Goal: Task Accomplishment & Management: Use online tool/utility

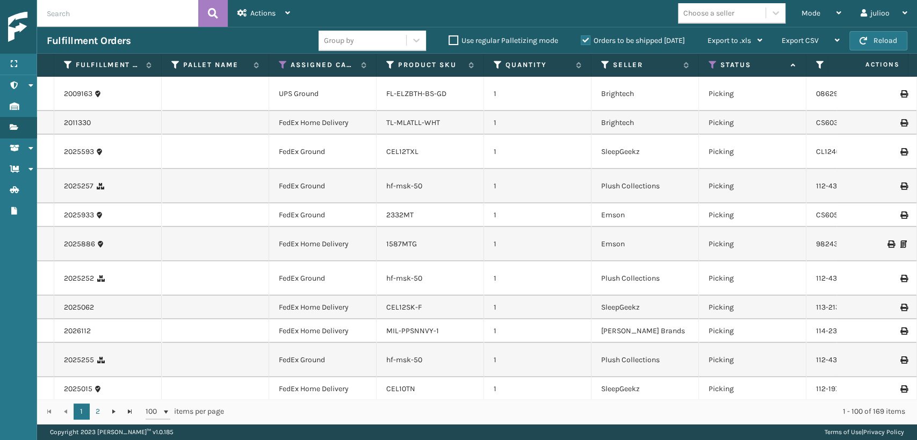
click at [740, 13] on div "Choose a seller" at bounding box center [722, 13] width 88 height 18
click at [826, 12] on div "Mode" at bounding box center [821, 13] width 40 height 27
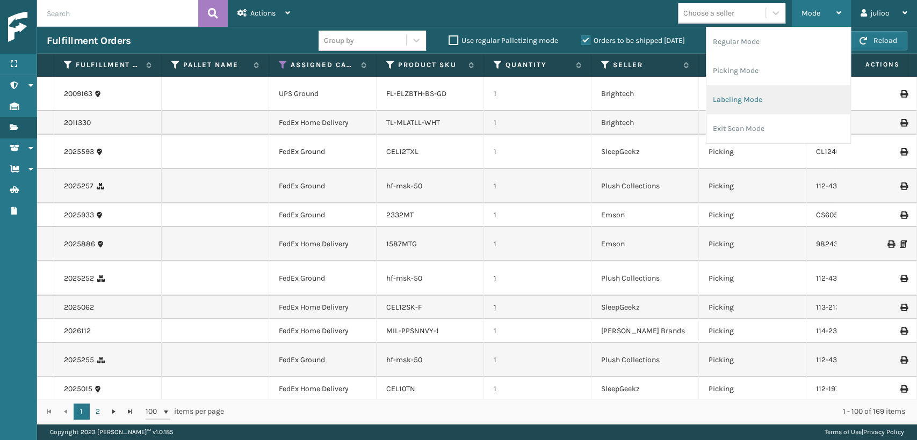
click at [748, 108] on li "Labeling Mode" at bounding box center [778, 99] width 144 height 29
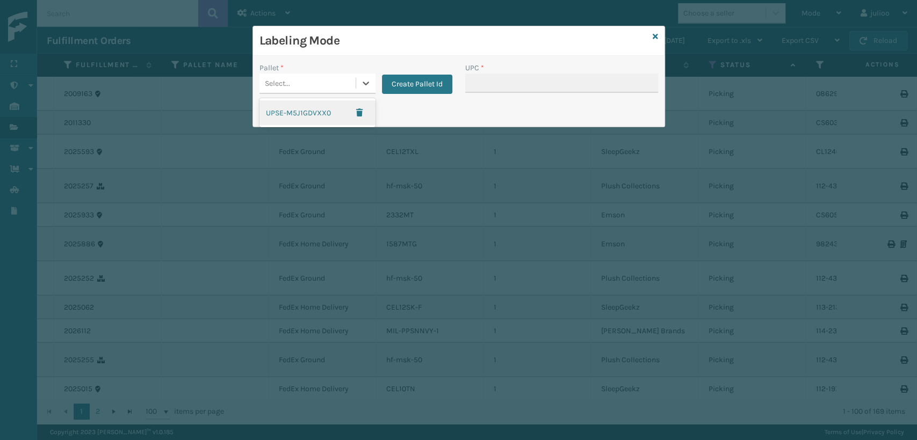
click at [279, 83] on div "Select..." at bounding box center [277, 83] width 25 height 11
click at [648, 40] on div "Labeling Mode" at bounding box center [458, 41] width 411 height 30
click at [653, 36] on icon at bounding box center [654, 37] width 5 height 8
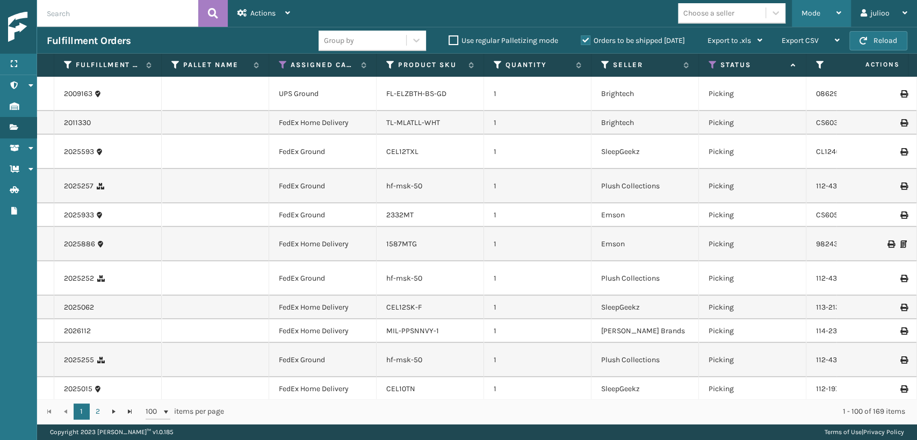
click at [805, 18] on div "Mode" at bounding box center [821, 13] width 40 height 27
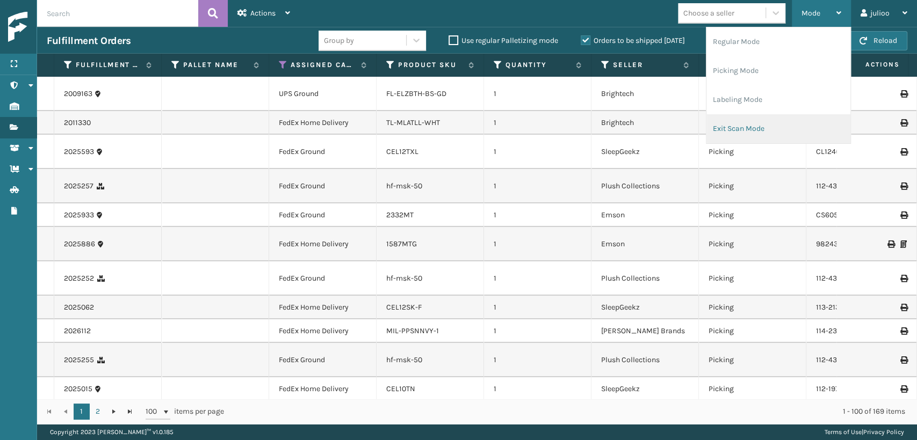
click at [744, 121] on li "Exit Scan Mode" at bounding box center [778, 128] width 144 height 29
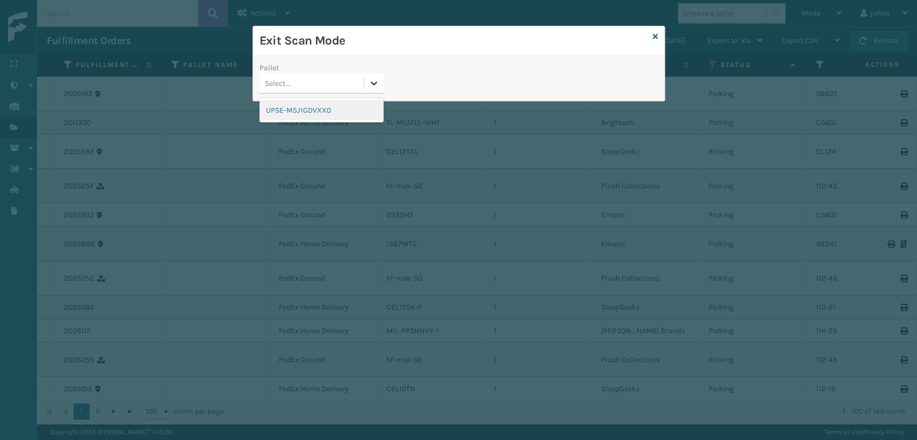
click at [376, 80] on icon at bounding box center [373, 83] width 11 height 11
click at [334, 108] on div "UPSE-M5J1GDVXX0" at bounding box center [321, 110] width 124 height 20
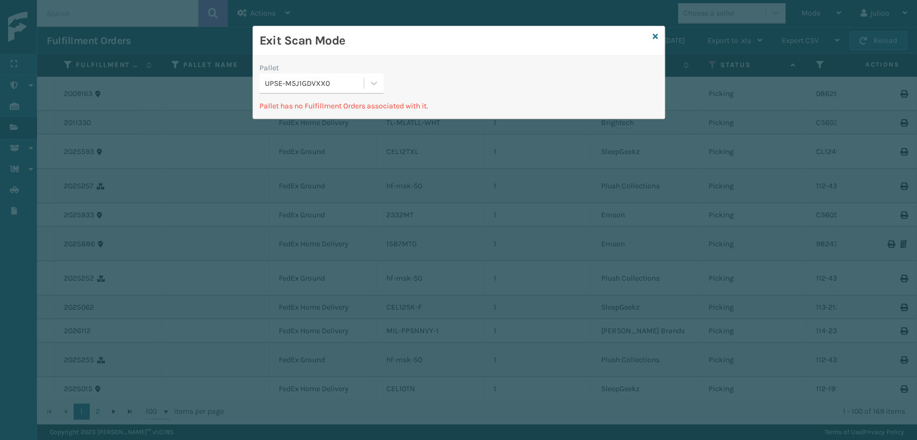
click at [649, 34] on div "Exit Scan Mode" at bounding box center [458, 41] width 411 height 30
click at [652, 34] on icon at bounding box center [654, 37] width 5 height 8
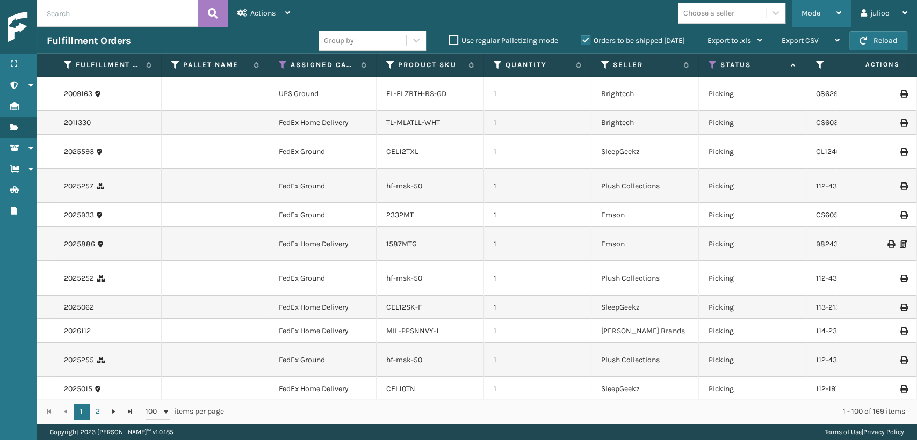
click at [801, 20] on div "Mode" at bounding box center [821, 13] width 40 height 27
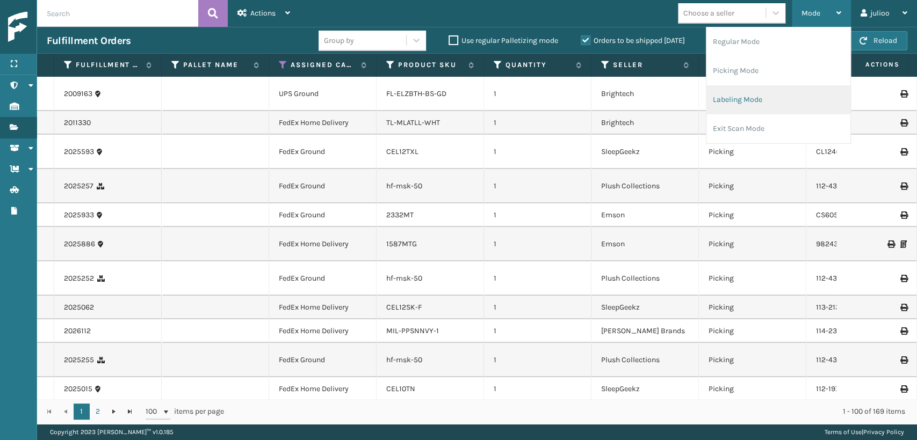
click at [729, 101] on li "Labeling Mode" at bounding box center [778, 99] width 144 height 29
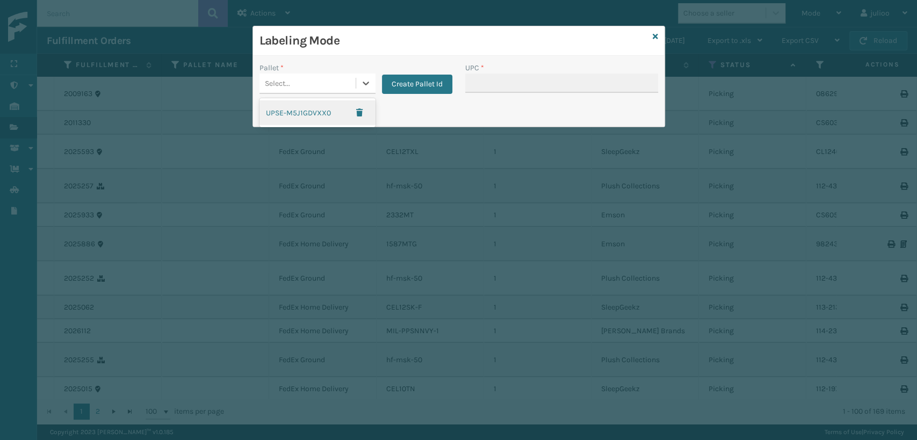
click at [333, 86] on div "Select..." at bounding box center [307, 84] width 96 height 18
click at [362, 111] on button "button" at bounding box center [359, 113] width 19 height 16
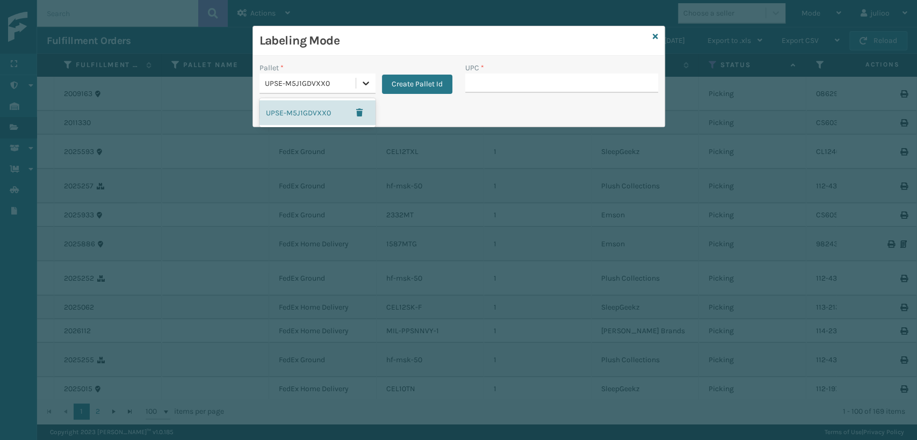
click at [365, 84] on icon at bounding box center [365, 84] width 6 height 4
click at [653, 40] on link at bounding box center [654, 36] width 5 height 11
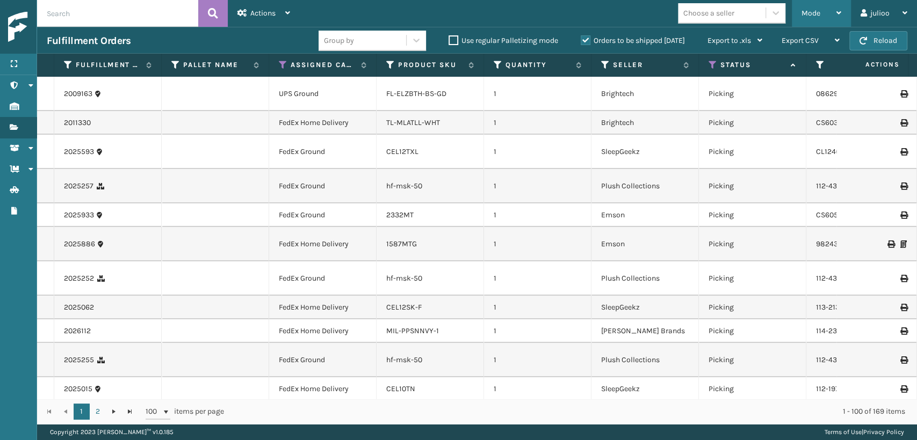
click at [800, 11] on div "Mode Regular Mode Picking Mode Labeling Mode Exit Scan Mode" at bounding box center [820, 13] width 59 height 27
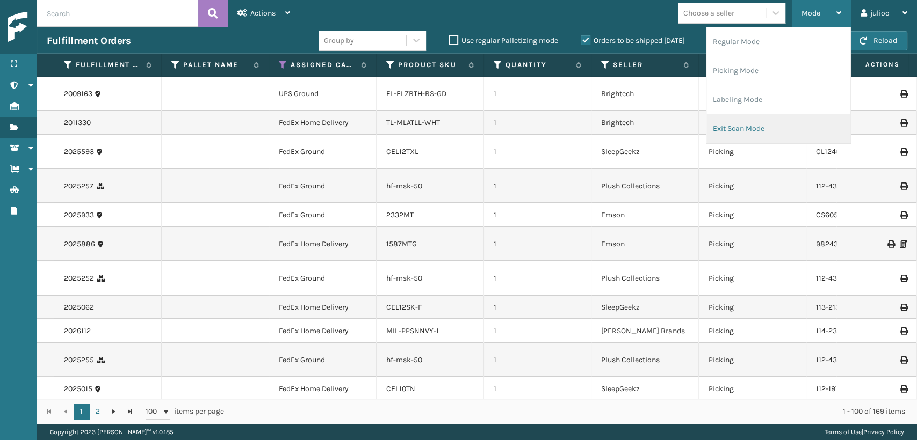
click at [721, 140] on li "Exit Scan Mode" at bounding box center [778, 128] width 144 height 29
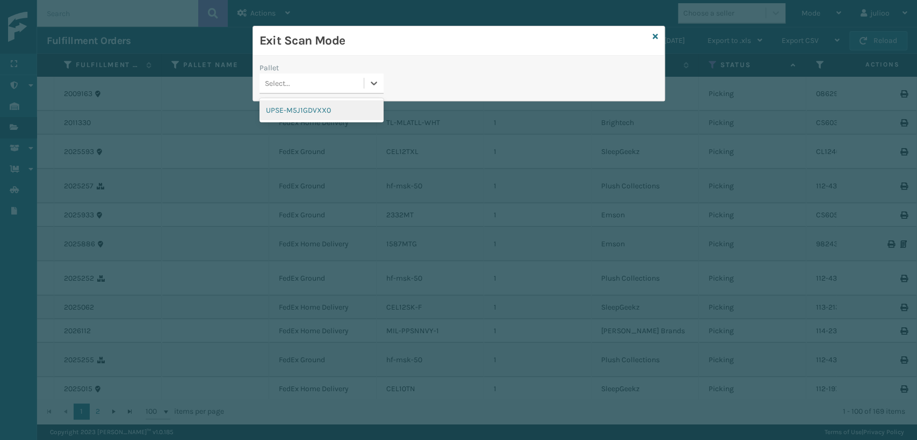
click at [279, 90] on div "Select..." at bounding box center [311, 84] width 104 height 18
click at [301, 109] on div "UPSE-M5J1GDVXX0" at bounding box center [321, 110] width 124 height 20
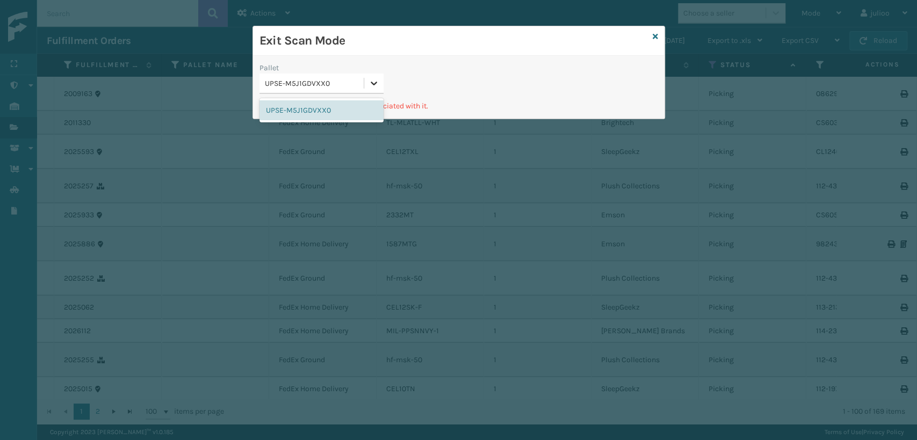
click at [374, 79] on icon at bounding box center [373, 83] width 11 height 11
click at [656, 37] on icon at bounding box center [654, 37] width 5 height 8
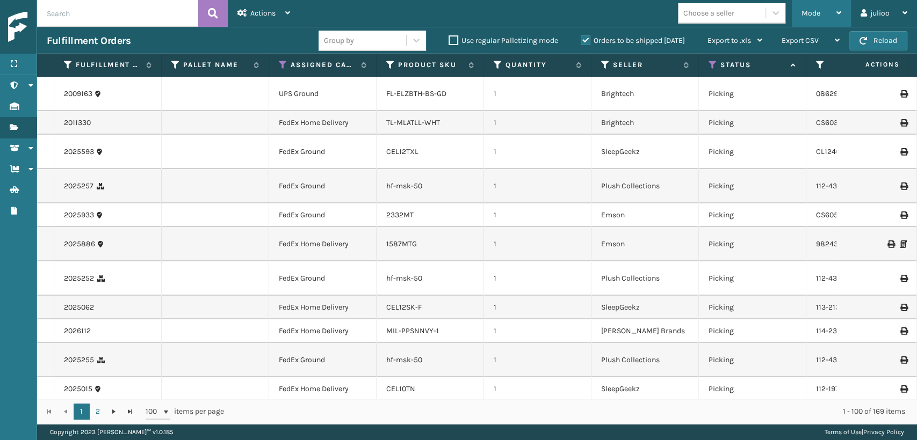
click at [808, 13] on span "Mode" at bounding box center [810, 13] width 19 height 9
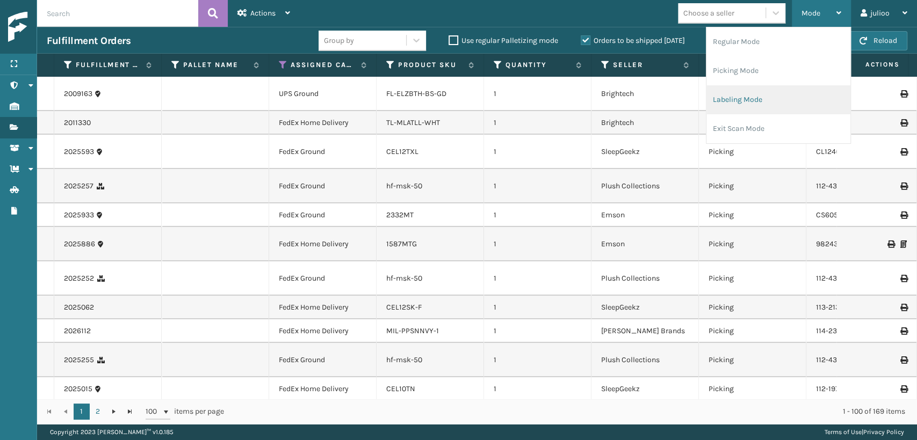
click at [737, 99] on li "Labeling Mode" at bounding box center [778, 99] width 144 height 29
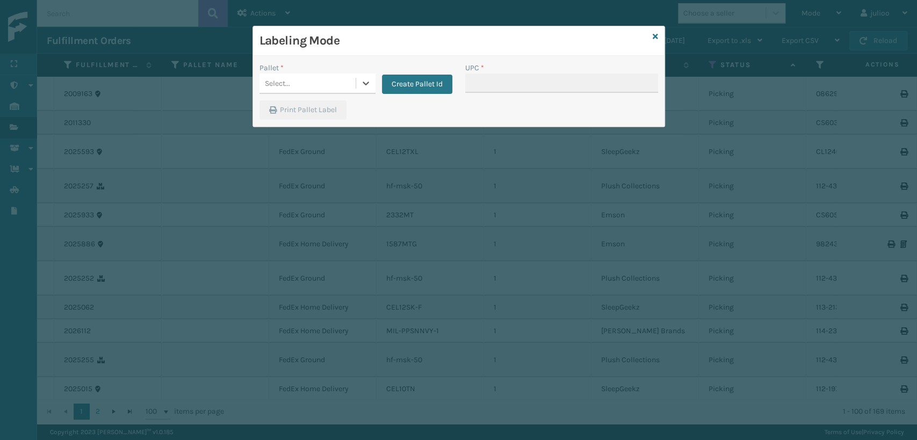
click at [346, 86] on div "Select..." at bounding box center [307, 84] width 96 height 18
click at [361, 85] on icon at bounding box center [365, 83] width 11 height 11
click at [364, 83] on icon at bounding box center [365, 83] width 11 height 11
click at [409, 80] on button "Create Pallet Id" at bounding box center [417, 84] width 70 height 19
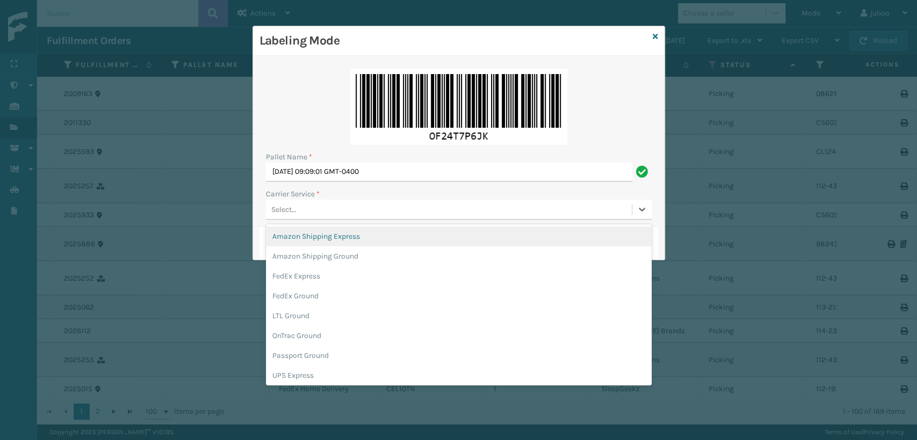
click at [332, 215] on div "Select..." at bounding box center [449, 210] width 366 height 18
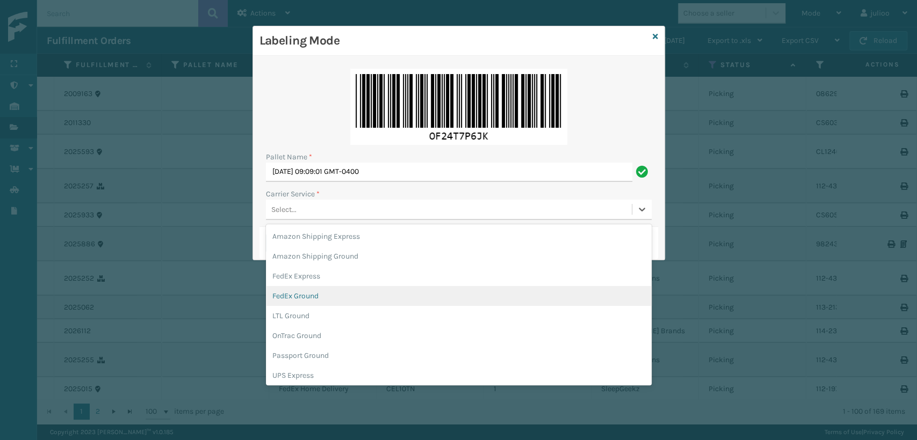
click at [301, 299] on div "FedEx Ground" at bounding box center [459, 296] width 386 height 20
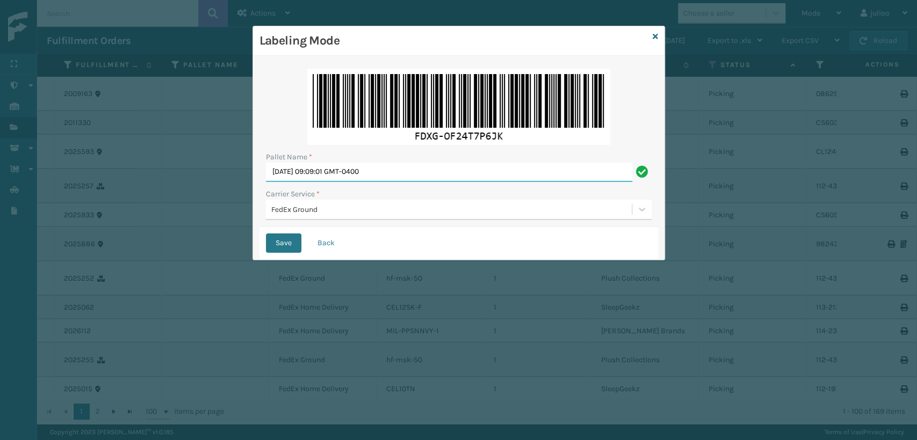
drag, startPoint x: 422, startPoint y: 176, endPoint x: 199, endPoint y: 195, distance: 224.2
click at [199, 195] on div "Labeling Mode Pallet Name * [DATE] 09:09:01 GMT-0400 Carrier Service * FedEx Gr…" at bounding box center [458, 220] width 917 height 440
type input "TFEDZ553323"
click at [266, 234] on button "Save" at bounding box center [283, 243] width 35 height 19
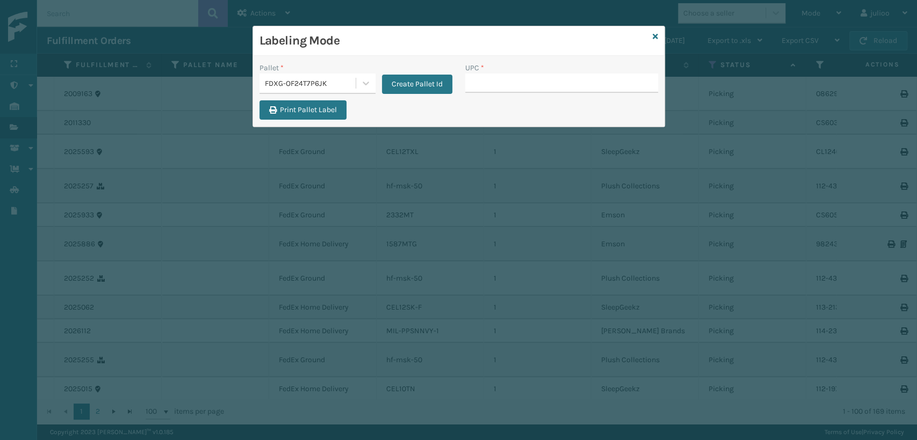
click at [480, 87] on input "UPC *" at bounding box center [561, 83] width 193 height 19
type input "840985122522"
click at [654, 35] on icon at bounding box center [654, 37] width 5 height 8
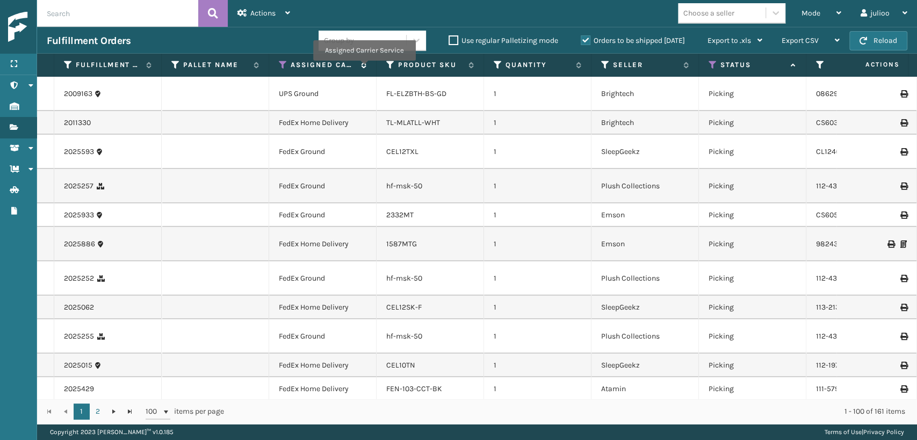
click at [364, 68] on span "Assigned Carrier Service" at bounding box center [329, 65] width 76 height 10
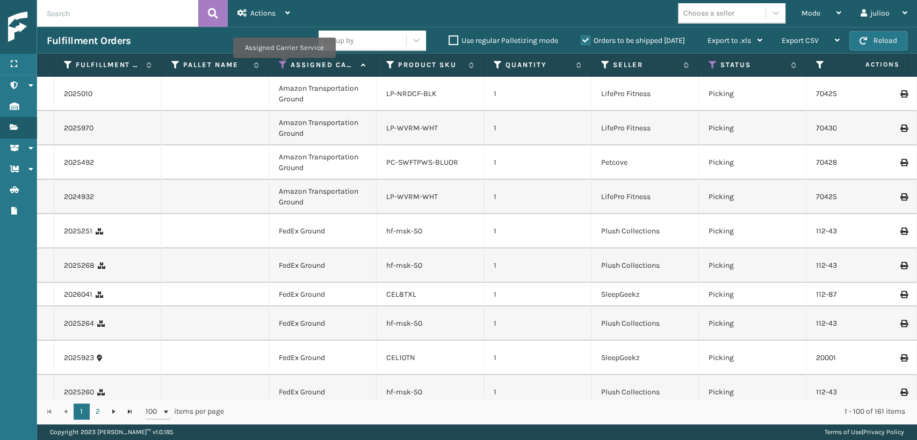
click at [284, 66] on icon at bounding box center [283, 65] width 9 height 10
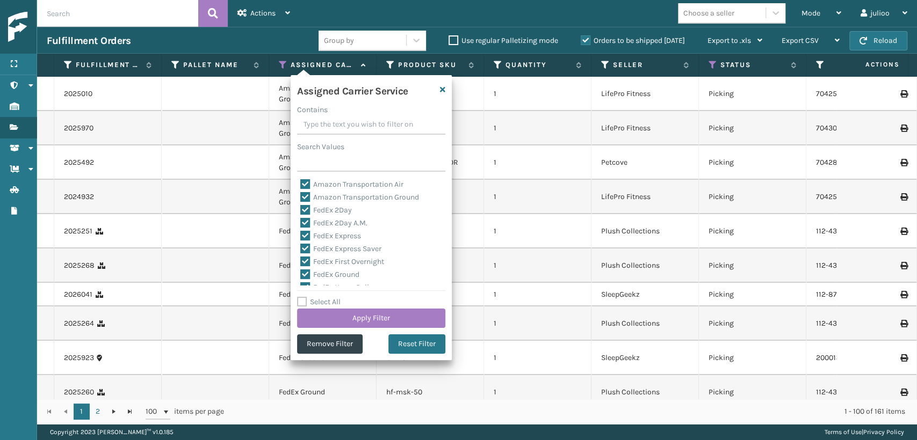
click at [307, 198] on label "Amazon Transportation Ground" at bounding box center [359, 197] width 119 height 9
click at [301, 198] on input "Amazon Transportation Ground" at bounding box center [300, 194] width 1 height 7
checkbox input "false"
click at [304, 187] on label "Amazon Transportation Air" at bounding box center [351, 184] width 103 height 9
click at [301, 185] on input "Amazon Transportation Air" at bounding box center [300, 181] width 1 height 7
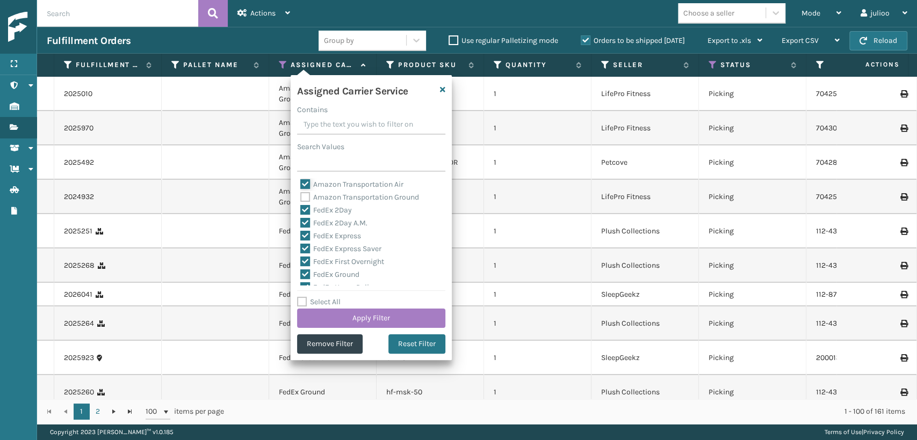
checkbox input "false"
click at [303, 259] on label "UPS 2nd Day Air" at bounding box center [333, 258] width 66 height 9
click at [301, 259] on input "UPS 2nd Day Air" at bounding box center [300, 255] width 1 height 7
checkbox input "false"
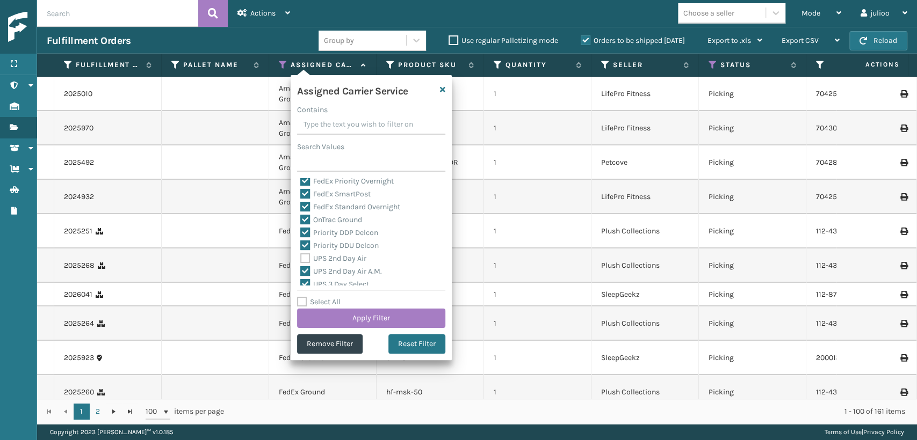
click at [307, 245] on label "Priority DDU Delcon" at bounding box center [339, 245] width 78 height 9
click at [301, 245] on input "Priority DDU Delcon" at bounding box center [300, 242] width 1 height 7
checkbox input "false"
click at [305, 234] on label "Priority DDP Delcon" at bounding box center [339, 232] width 78 height 9
click at [301, 234] on input "Priority DDP Delcon" at bounding box center [300, 230] width 1 height 7
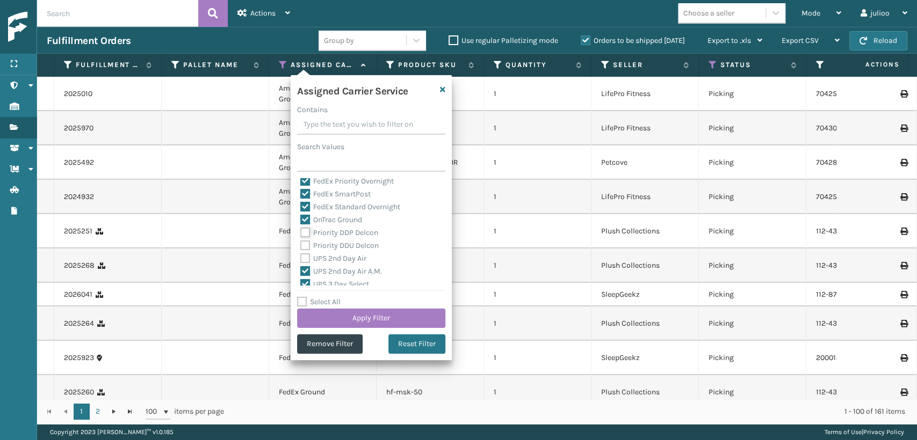
checkbox input "false"
click at [306, 220] on label "OnTrac Ground" at bounding box center [331, 219] width 62 height 9
click at [301, 220] on input "OnTrac Ground" at bounding box center [300, 217] width 1 height 7
checkbox input "false"
click at [304, 272] on label "UPS 2nd Day Air A.M." at bounding box center [341, 271] width 82 height 9
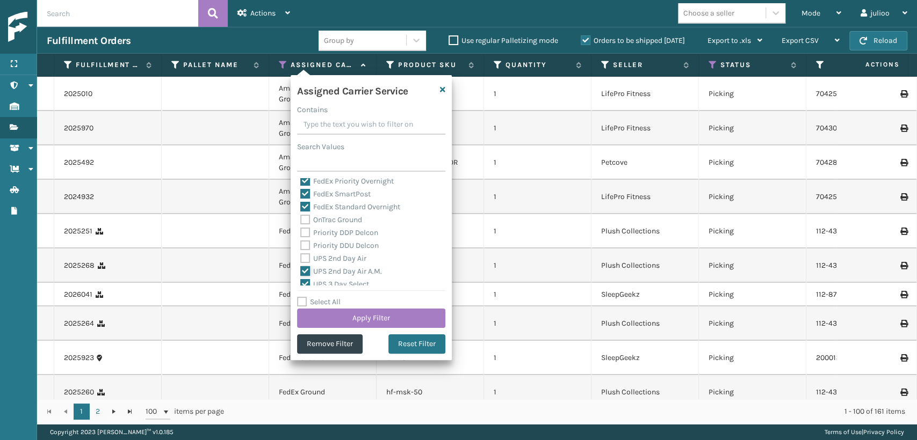
click at [301, 272] on input "UPS 2nd Day Air A.M." at bounding box center [300, 268] width 1 height 7
checkbox input "false"
click at [304, 277] on div "UPS 2nd Day Air A.M." at bounding box center [371, 271] width 142 height 13
click at [306, 284] on label "UPS 3 Day Select" at bounding box center [334, 284] width 69 height 9
click at [301, 284] on input "UPS 3 Day Select" at bounding box center [300, 281] width 1 height 7
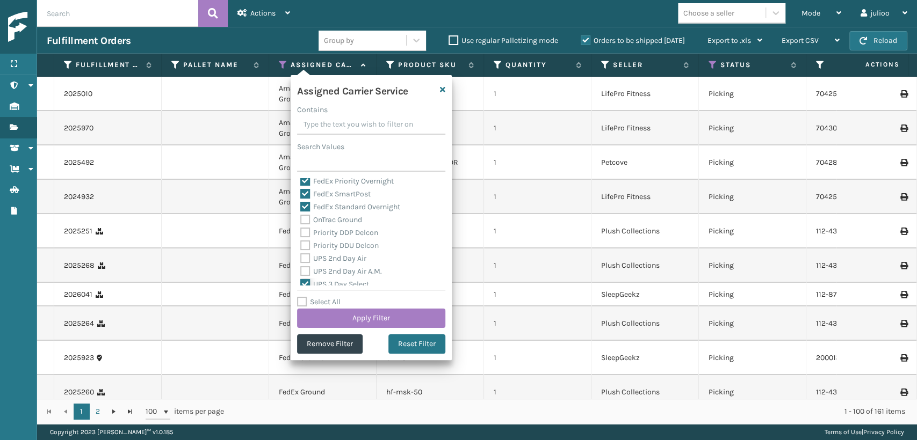
checkbox input "false"
click at [304, 237] on label "UPS Express" at bounding box center [327, 237] width 54 height 9
click at [301, 237] on input "UPS Express" at bounding box center [300, 234] width 1 height 7
checkbox input "false"
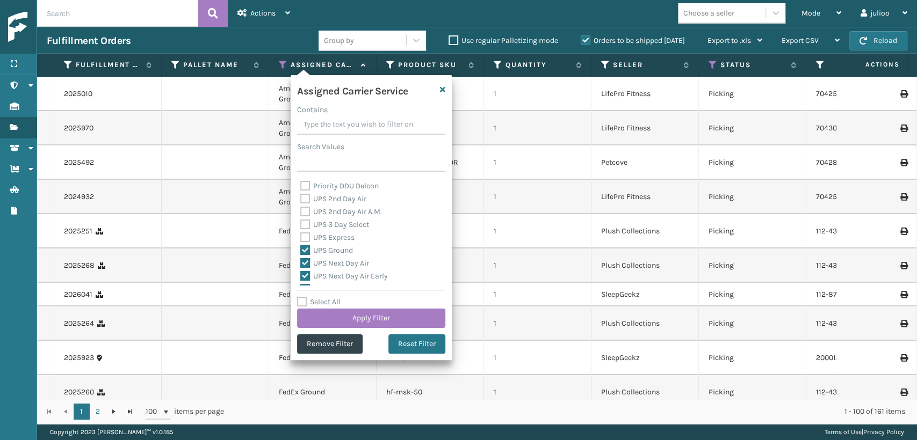
click at [303, 246] on label "UPS Ground" at bounding box center [326, 250] width 53 height 9
click at [301, 246] on input "UPS Ground" at bounding box center [300, 247] width 1 height 7
click at [305, 254] on label "UPS Ground" at bounding box center [326, 250] width 53 height 9
click at [301, 251] on input "UPS Ground" at bounding box center [300, 247] width 1 height 7
checkbox input "true"
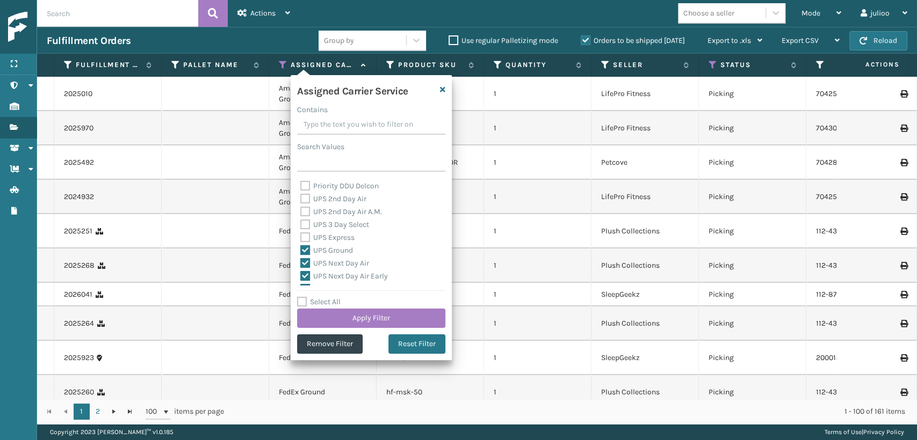
click at [307, 261] on label "UPS Next Day Air" at bounding box center [334, 263] width 69 height 9
click at [301, 261] on input "UPS Next Day Air" at bounding box center [300, 260] width 1 height 7
checkbox input "false"
click at [307, 254] on label "UPS Ground" at bounding box center [326, 250] width 53 height 9
click at [301, 251] on input "UPS Ground" at bounding box center [300, 247] width 1 height 7
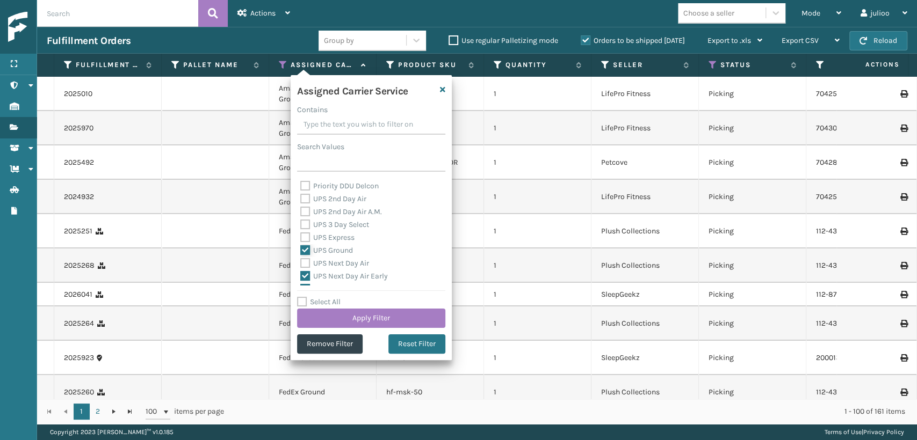
checkbox input "false"
click at [302, 273] on label "UPS Next Day Air Early" at bounding box center [344, 276] width 88 height 9
click at [301, 273] on input "UPS Next Day Air Early" at bounding box center [300, 273] width 1 height 7
checkbox input "false"
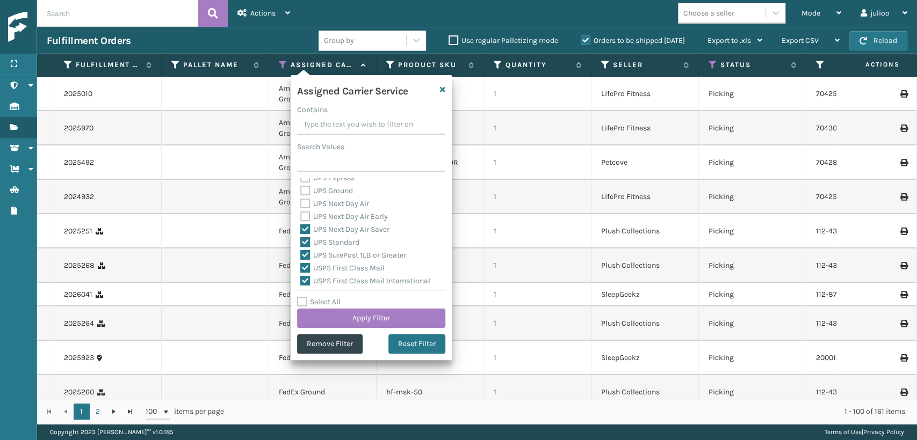
click at [302, 231] on label "UPS Next Day Air Saver" at bounding box center [344, 229] width 89 height 9
click at [301, 230] on input "UPS Next Day Air Saver" at bounding box center [300, 226] width 1 height 7
checkbox input "false"
click at [300, 237] on div "Amazon Transportation Air Amazon Transportation Ground FedEx 2Day FedEx 2Day A.…" at bounding box center [371, 231] width 148 height 107
click at [303, 241] on label "UPS Standard" at bounding box center [329, 242] width 59 height 9
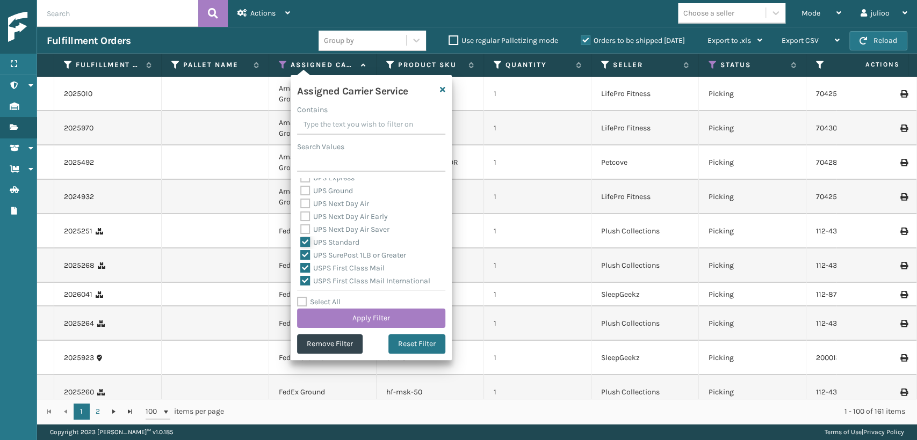
click at [301, 241] on input "UPS Standard" at bounding box center [300, 239] width 1 height 7
checkbox input "false"
click at [305, 256] on label "UPS SurePost 1LB or Greater" at bounding box center [353, 255] width 106 height 9
click at [301, 256] on input "UPS SurePost 1LB or Greater" at bounding box center [300, 252] width 1 height 7
checkbox input "false"
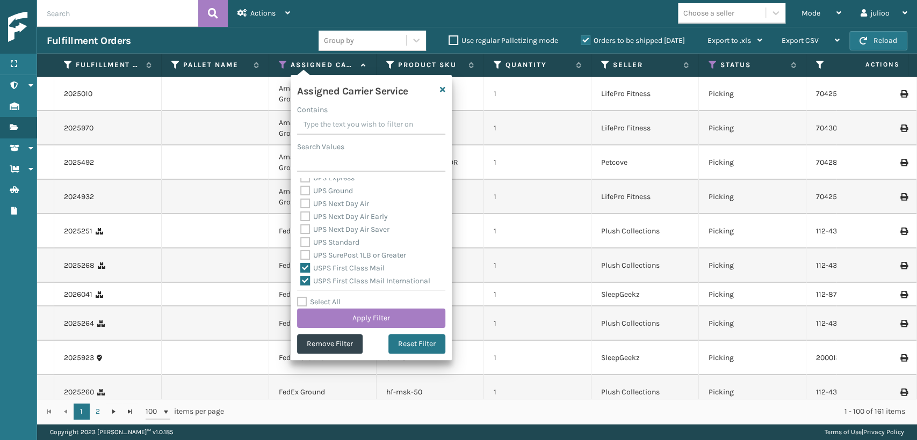
click at [306, 267] on label "USPS First Class Mail" at bounding box center [342, 268] width 84 height 9
click at [301, 267] on input "USPS First Class Mail" at bounding box center [300, 265] width 1 height 7
checkbox input "false"
click at [307, 281] on label "USPS First Class Mail International" at bounding box center [365, 281] width 130 height 9
click at [301, 281] on input "USPS First Class Mail International" at bounding box center [300, 278] width 1 height 7
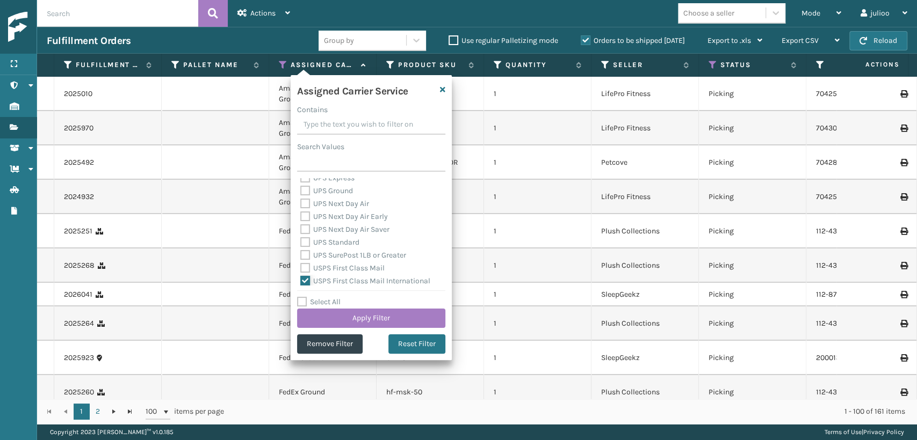
checkbox input "false"
click at [306, 237] on label "USPS Parcel SELECT" at bounding box center [340, 234] width 80 height 9
click at [301, 235] on input "USPS Parcel SELECT" at bounding box center [300, 231] width 1 height 7
checkbox input "false"
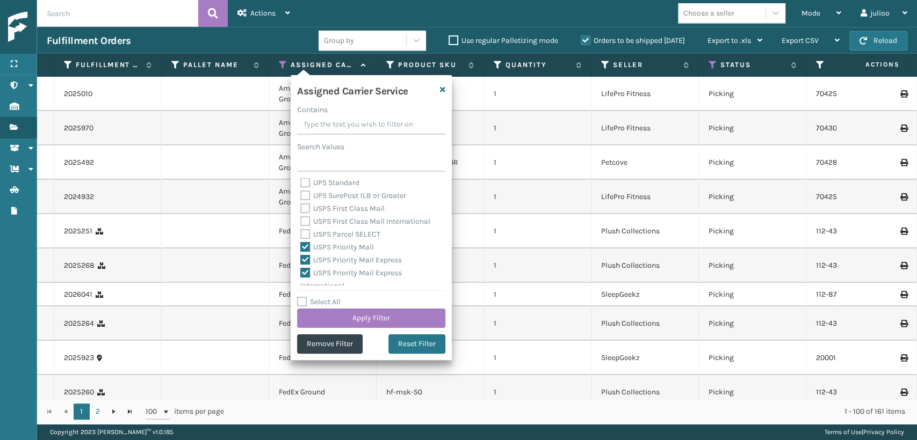
click at [303, 250] on label "USPS Priority Mail" at bounding box center [337, 247] width 74 height 9
click at [301, 248] on input "USPS Priority Mail" at bounding box center [300, 244] width 1 height 7
checkbox input "false"
click at [305, 259] on label "USPS Priority Mail Express" at bounding box center [350, 260] width 101 height 9
click at [301, 259] on input "USPS Priority Mail Express" at bounding box center [300, 257] width 1 height 7
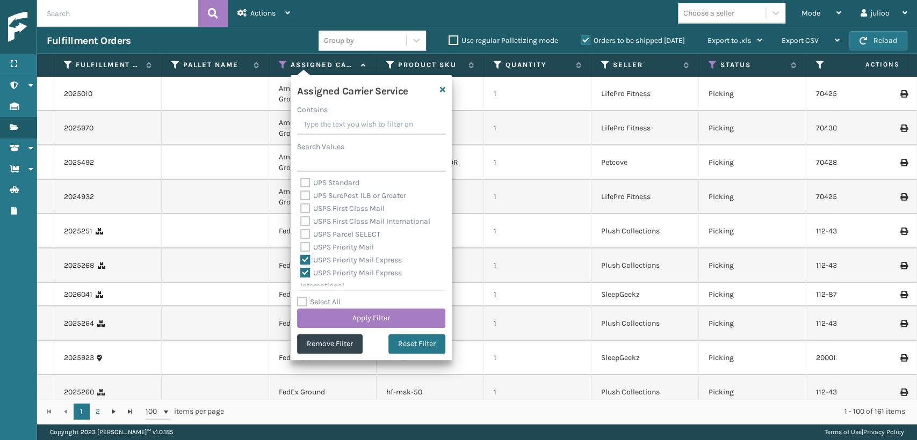
checkbox input "false"
click at [307, 271] on label "USPS Priority Mail Express International" at bounding box center [350, 279] width 101 height 22
click at [301, 271] on input "USPS Priority Mail Express International" at bounding box center [300, 270] width 1 height 7
checkbox input "false"
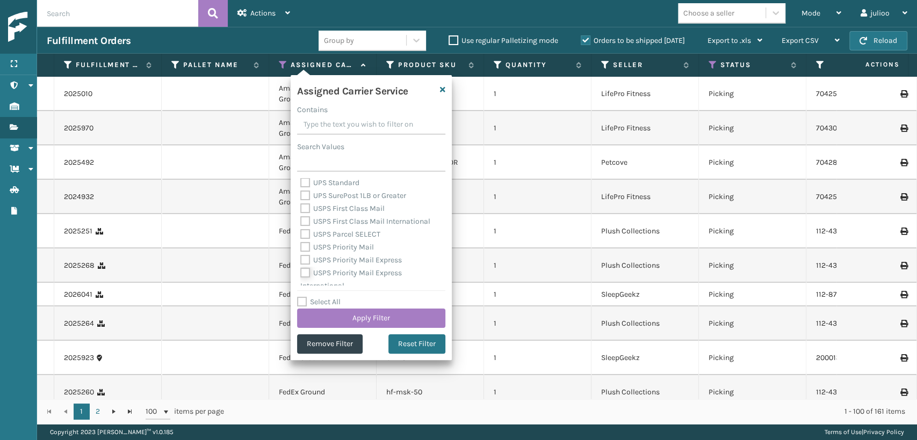
scroll to position [331, 0]
click at [307, 267] on label "USPS Priority Mail International" at bounding box center [359, 266] width 119 height 9
click at [301, 267] on input "USPS Priority Mail International" at bounding box center [300, 263] width 1 height 7
checkbox input "false"
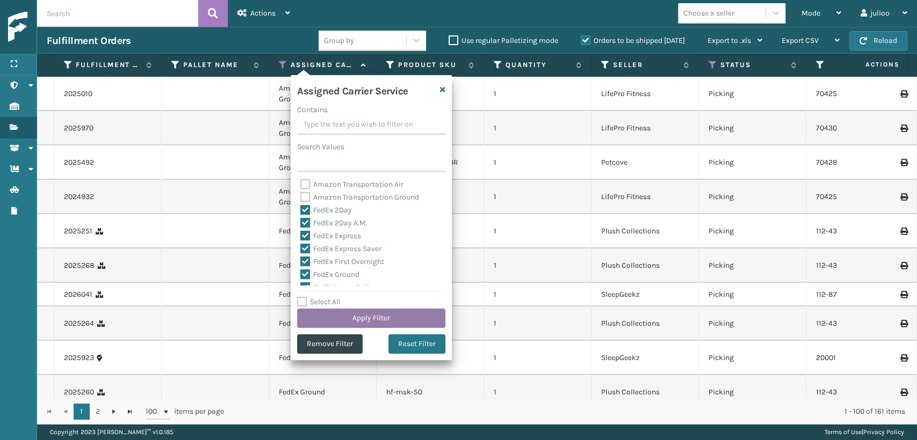
click at [352, 318] on button "Apply Filter" at bounding box center [371, 318] width 148 height 19
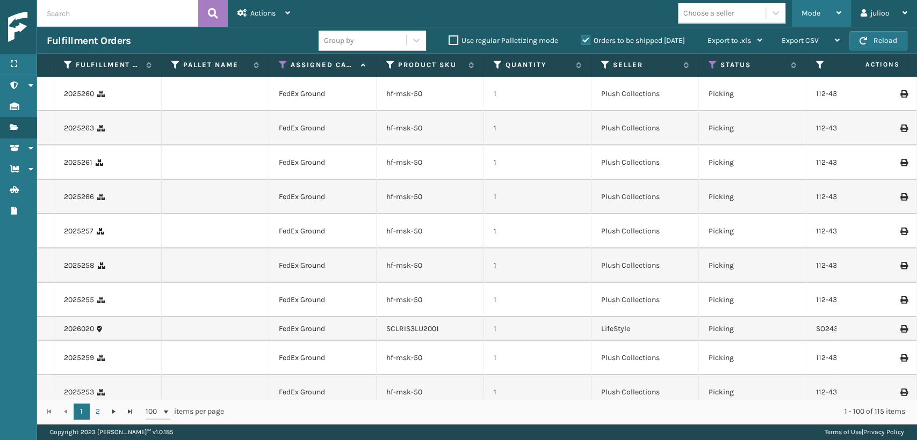
click at [802, 10] on span "Mode" at bounding box center [810, 13] width 19 height 9
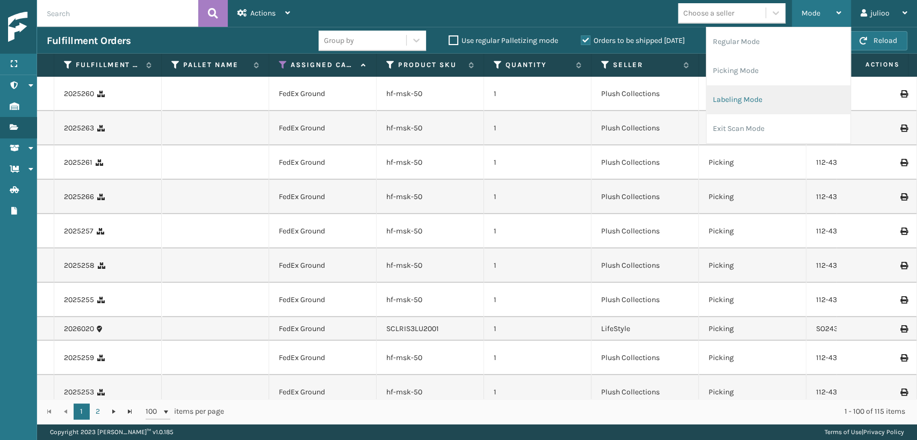
click at [742, 100] on li "Labeling Mode" at bounding box center [778, 99] width 144 height 29
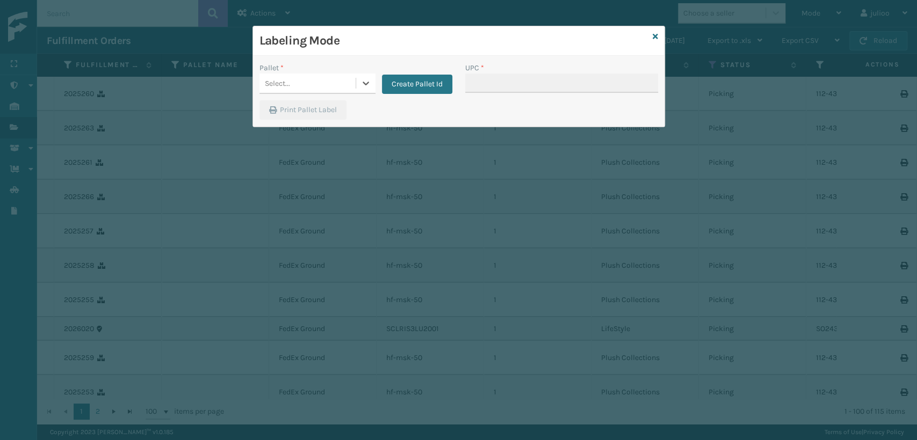
click at [309, 83] on div "Select..." at bounding box center [307, 84] width 96 height 18
click at [318, 111] on div "FDXG-OF24T7P6JK" at bounding box center [317, 110] width 116 height 20
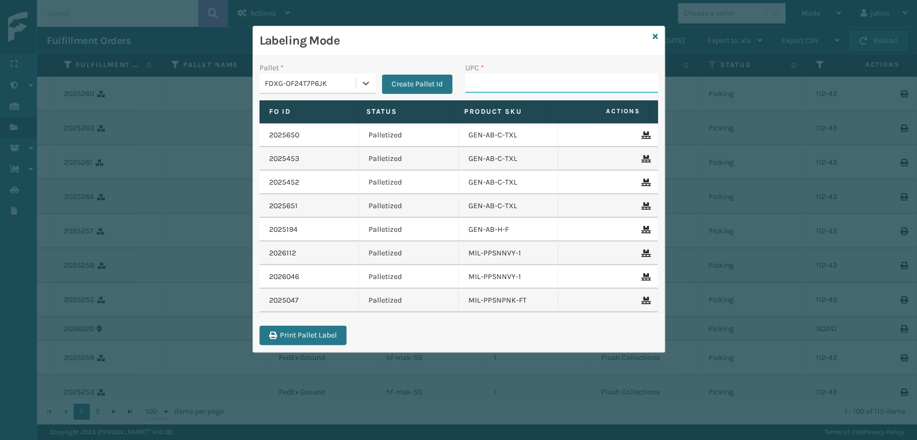
click at [513, 83] on input "UPC *" at bounding box center [561, 83] width 193 height 19
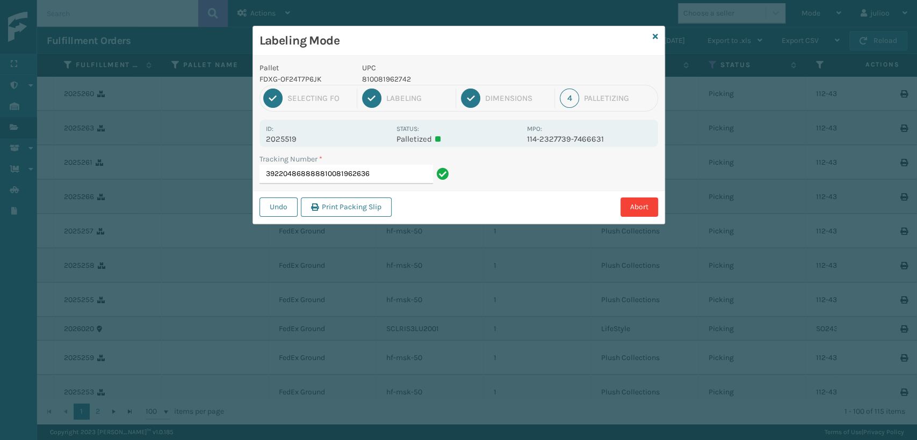
type input "392204868888810081962636"
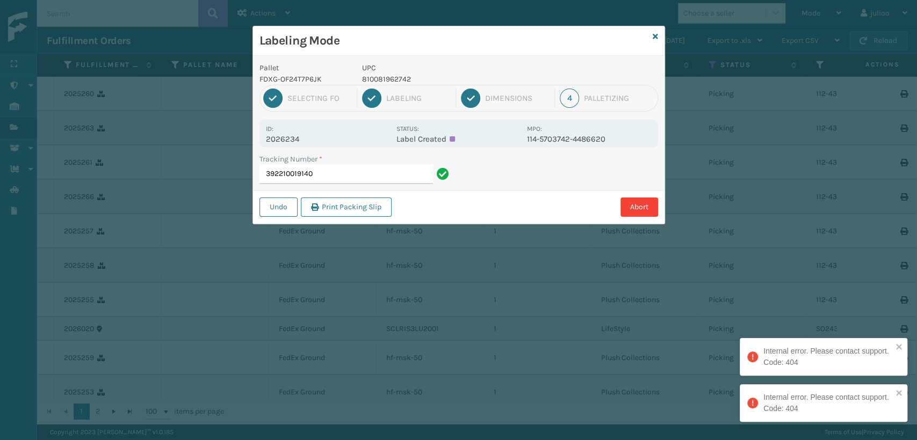
type input "392210019140"
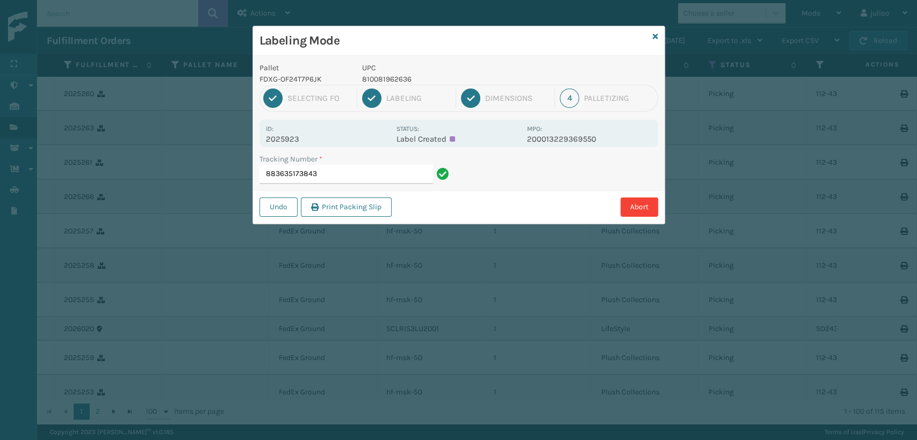
type input "883635173843"
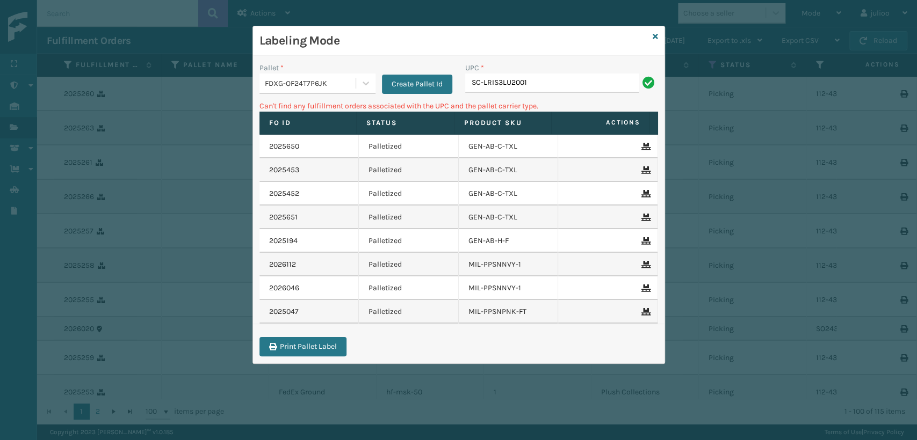
click at [481, 88] on input "SC-LRIS3LU2001" at bounding box center [551, 83] width 173 height 19
type input "SCLRIS3LU2001"
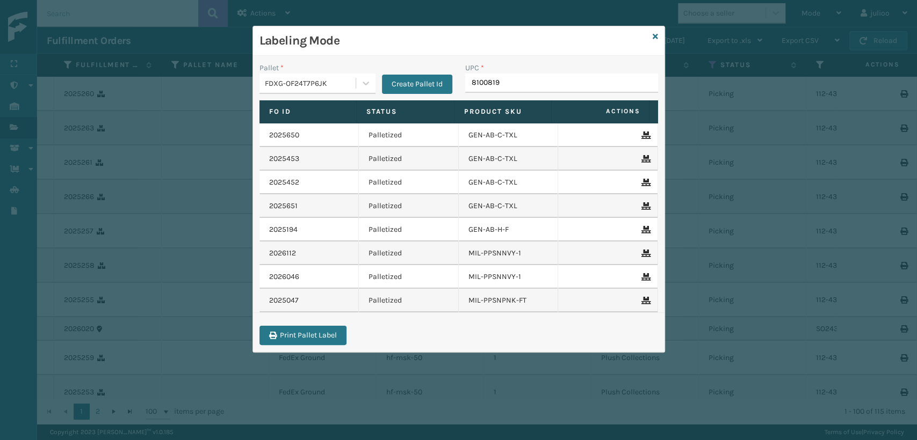
type input "81008196"
type input "8100819"
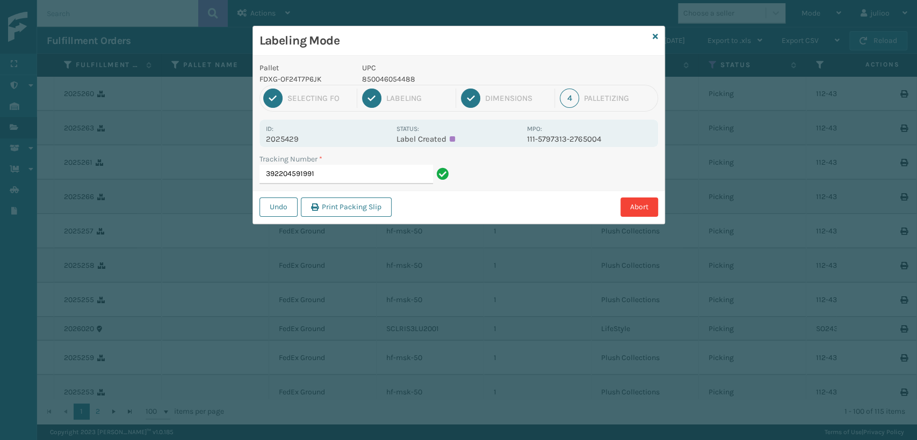
type input "392204591991"
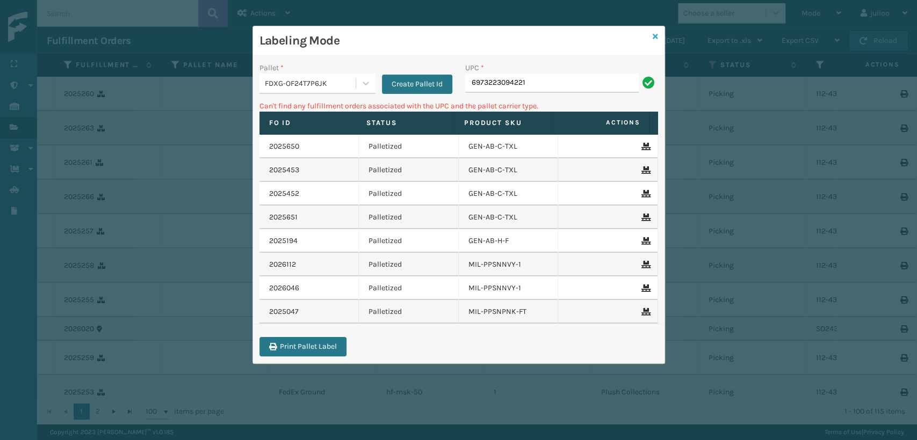
click at [652, 38] on icon at bounding box center [654, 37] width 5 height 8
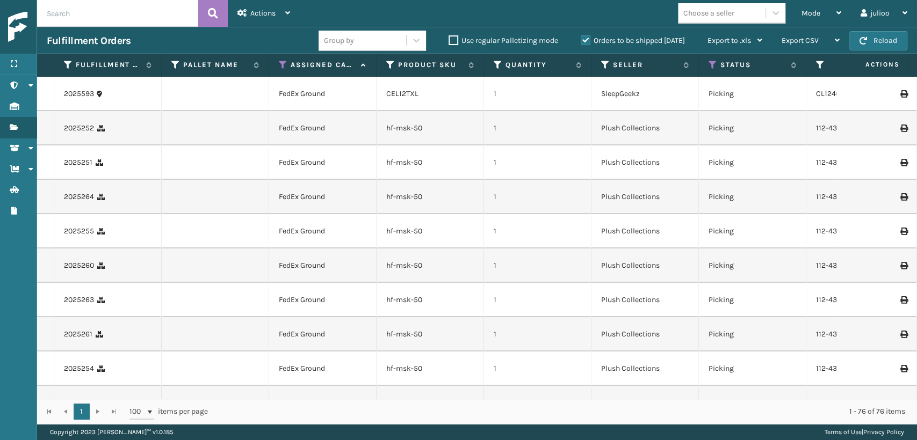
click at [726, 13] on div "Choose a seller" at bounding box center [708, 13] width 51 height 11
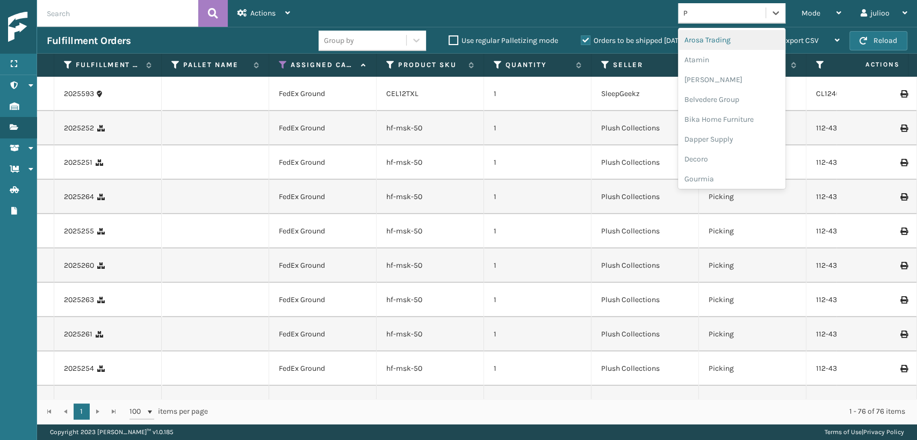
type input "PL"
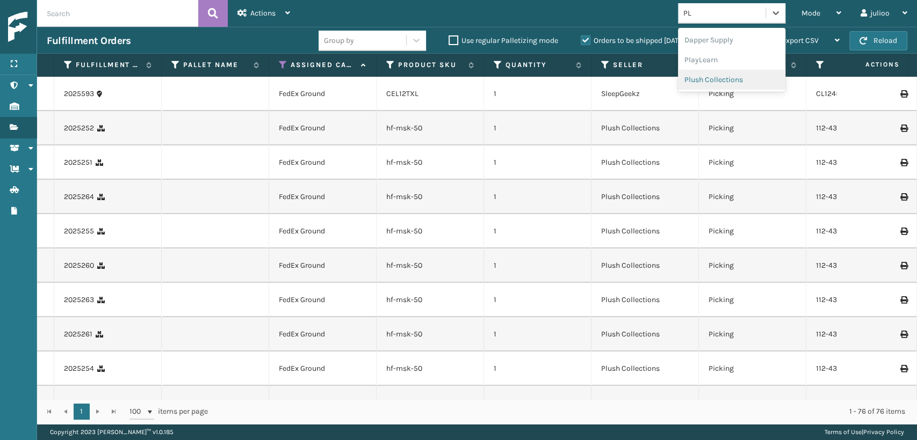
click at [724, 76] on div "Plush Collections" at bounding box center [731, 80] width 107 height 20
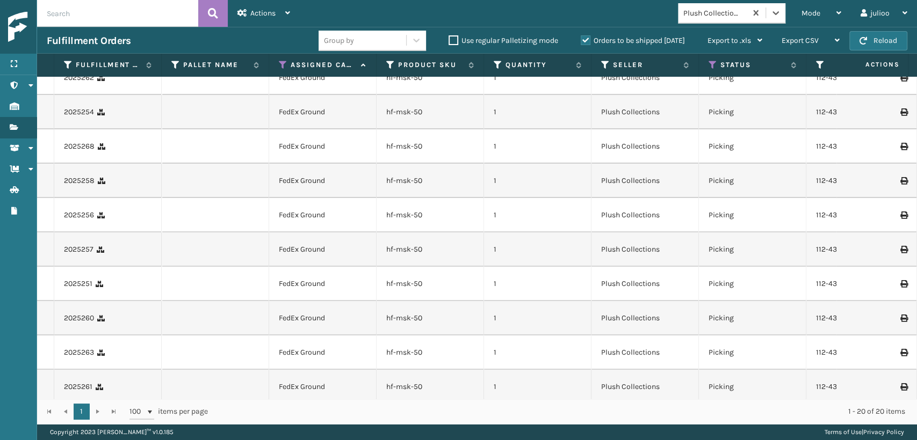
scroll to position [374, 0]
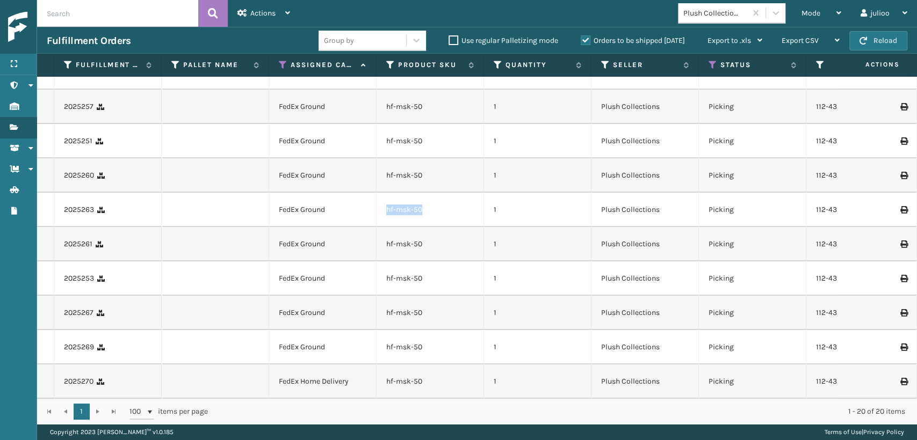
drag, startPoint x: 433, startPoint y: 204, endPoint x: 365, endPoint y: 204, distance: 68.2
click at [365, 204] on tr "2025263 FedEx Ground hf-msk-50 1 Plush Collections Picking 112-4337703-1442601 …" at bounding box center [730, 210] width 1386 height 34
copy tr "hf-msk-50"
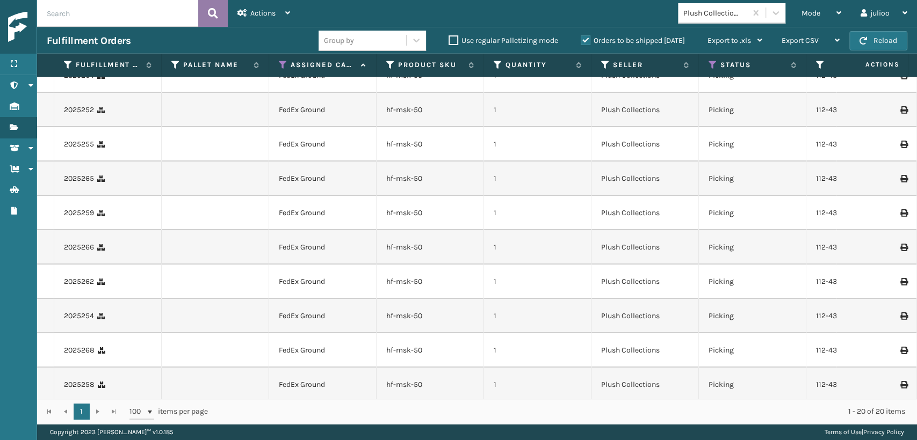
scroll to position [0, 0]
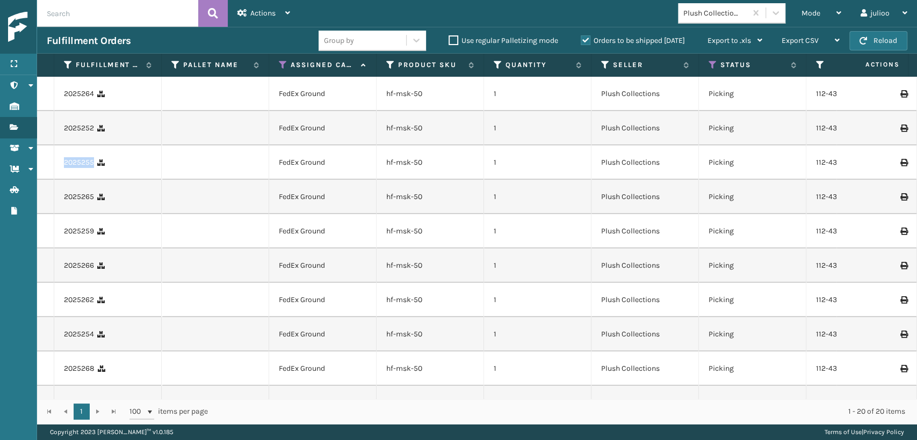
drag, startPoint x: 57, startPoint y: 166, endPoint x: 94, endPoint y: 165, distance: 37.1
click at [94, 165] on td "2025255" at bounding box center [107, 163] width 107 height 34
copy link "2025255"
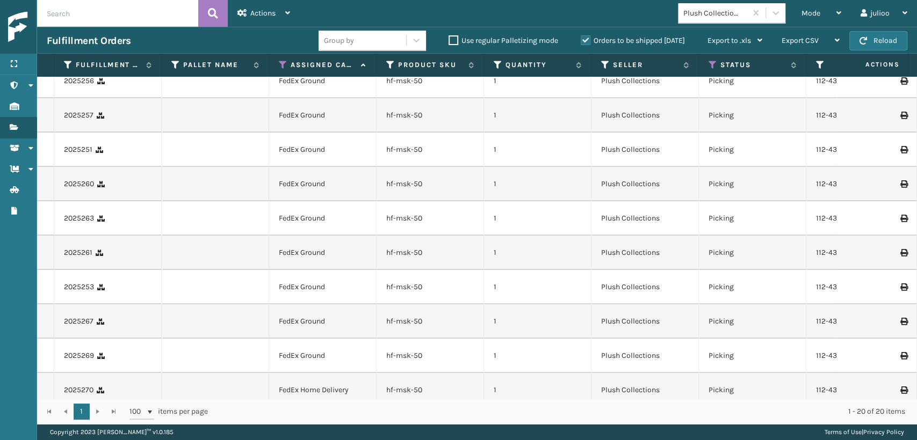
scroll to position [374, 0]
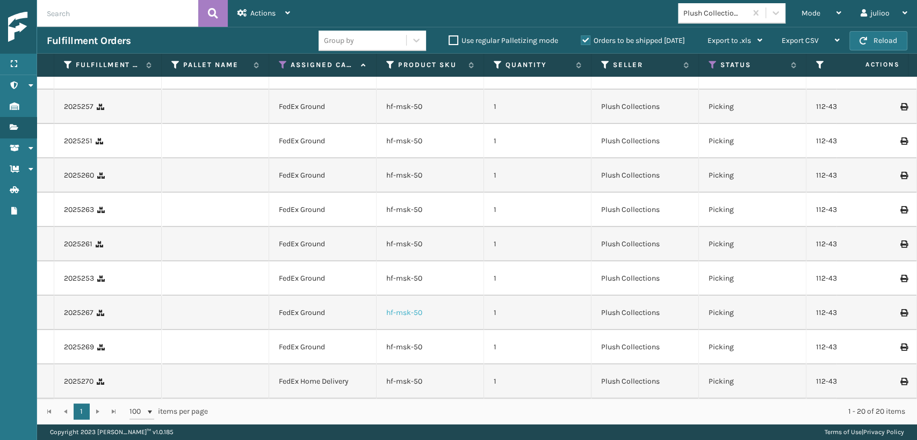
click at [408, 308] on link "hf-msk-50" at bounding box center [404, 312] width 36 height 9
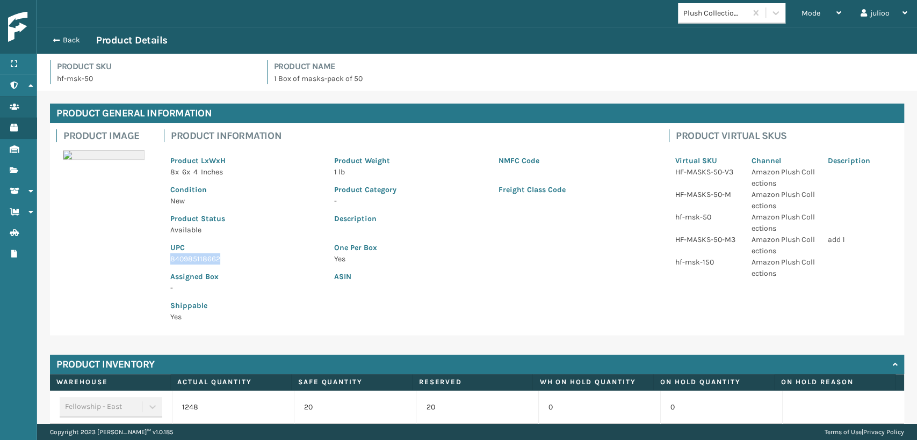
drag, startPoint x: 226, startPoint y: 255, endPoint x: 159, endPoint y: 260, distance: 66.8
click at [159, 260] on div "Product Information Product LxWxH 8 x 6 x 4 Inches Product Weight 1 lb NMFC Cod…" at bounding box center [409, 229] width 505 height 213
copy p "840985118662"
drag, startPoint x: 70, startPoint y: 32, endPoint x: 263, endPoint y: 33, distance: 192.8
click at [71, 32] on div "Back Product Details" at bounding box center [477, 40] width 880 height 27
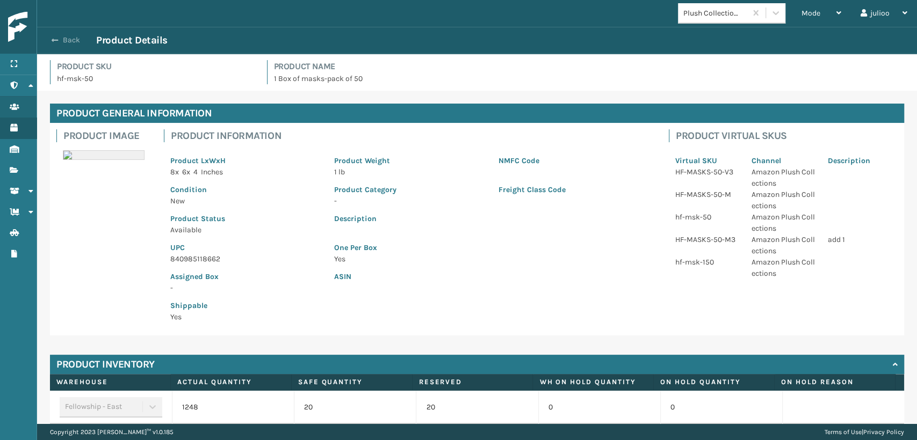
click at [66, 39] on button "Back" at bounding box center [71, 40] width 49 height 10
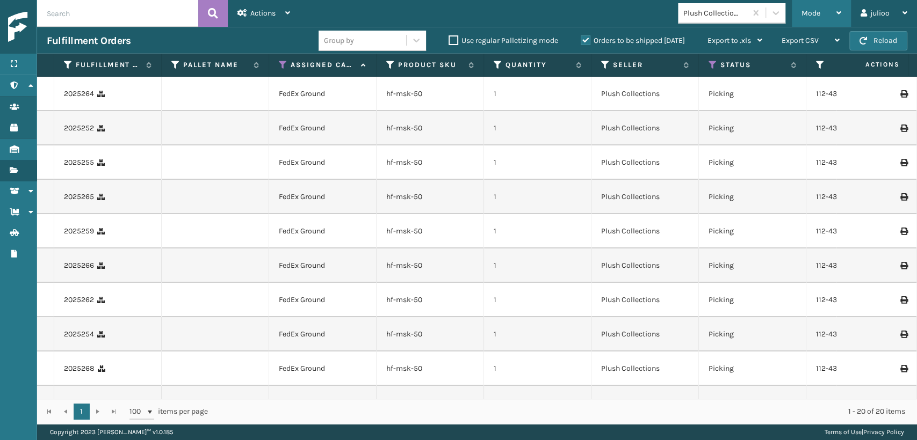
click at [820, 7] on div "Mode" at bounding box center [821, 13] width 40 height 27
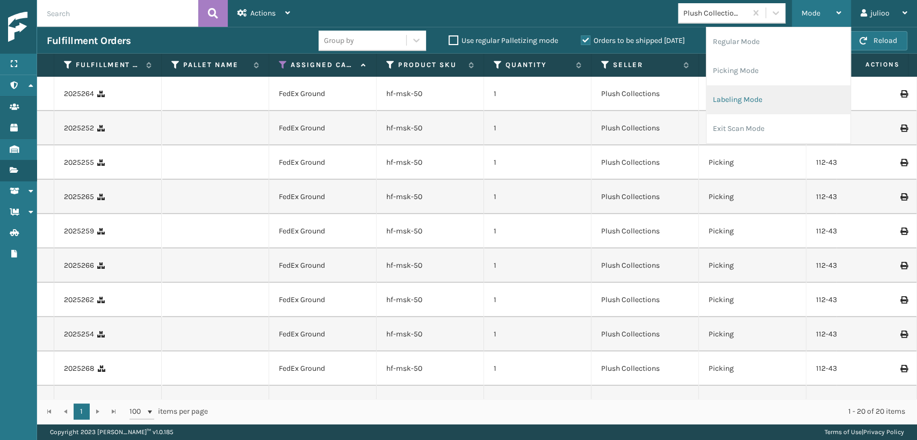
click at [743, 106] on li "Labeling Mode" at bounding box center [778, 99] width 144 height 29
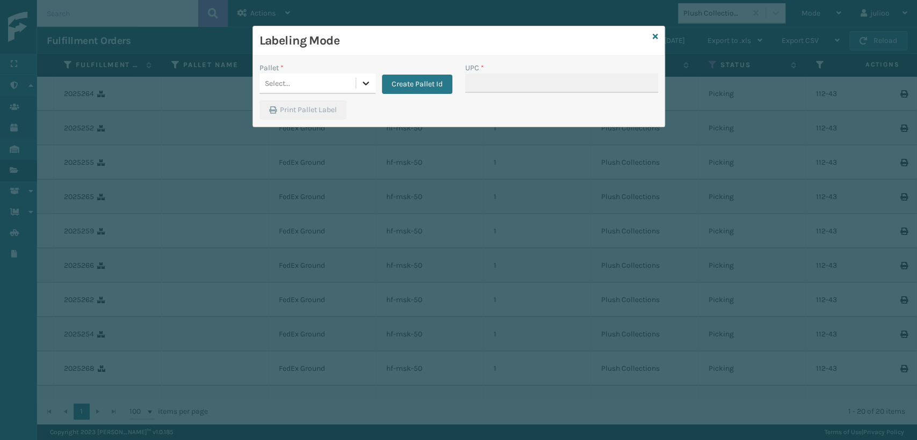
click at [357, 88] on div at bounding box center [365, 83] width 19 height 19
click at [318, 116] on div "FDXG-OF24T7P6JK" at bounding box center [317, 110] width 116 height 20
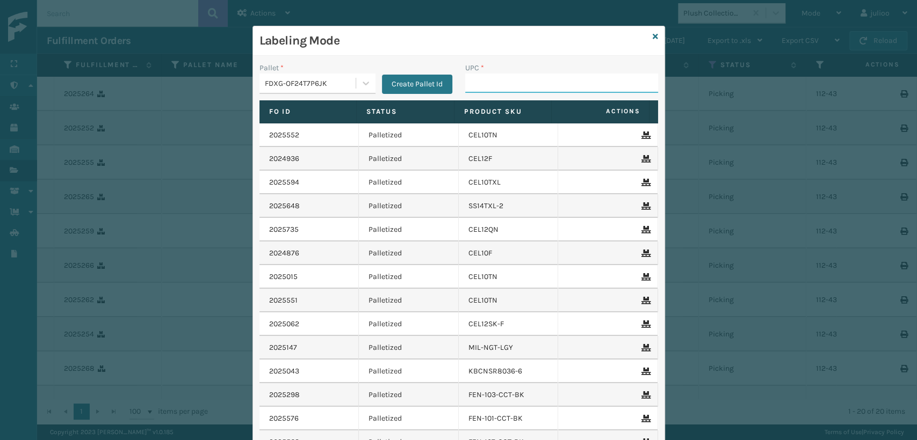
click at [468, 88] on input "UPC *" at bounding box center [561, 83] width 193 height 19
paste input "840985118662"
type input "840985118662"
click at [647, 34] on div "Labeling Mode" at bounding box center [458, 41] width 411 height 30
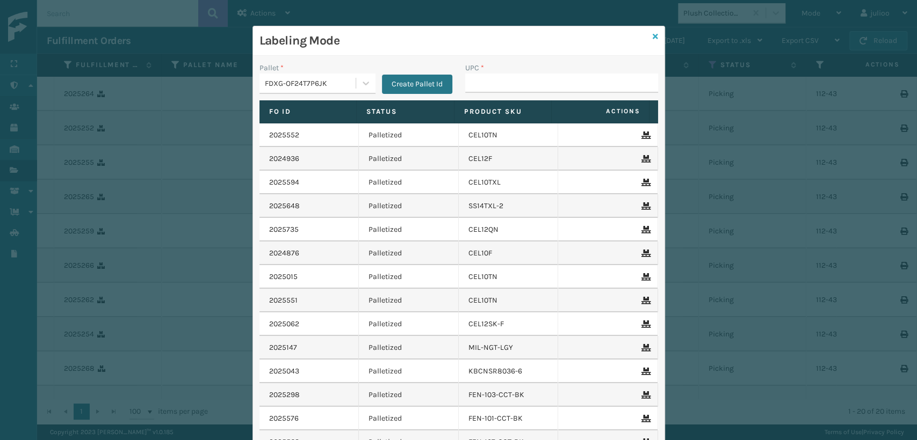
click at [652, 31] on link at bounding box center [654, 36] width 5 height 11
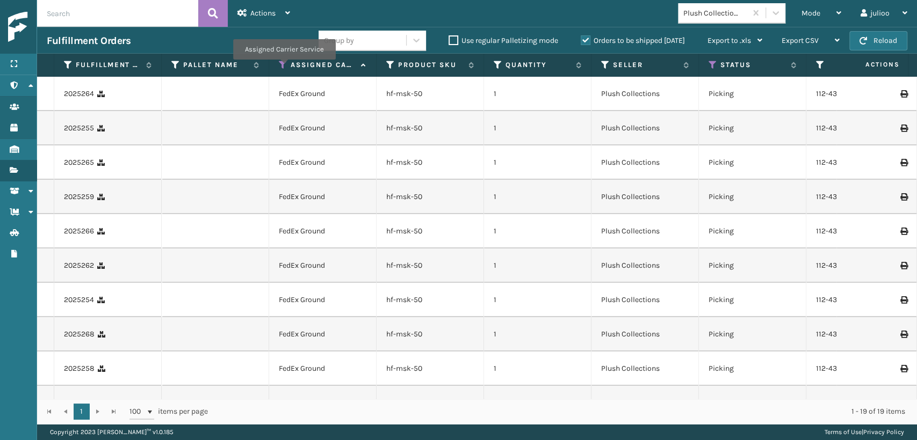
click at [284, 67] on icon at bounding box center [283, 65] width 9 height 10
click at [146, 17] on input "text" at bounding box center [117, 13] width 161 height 27
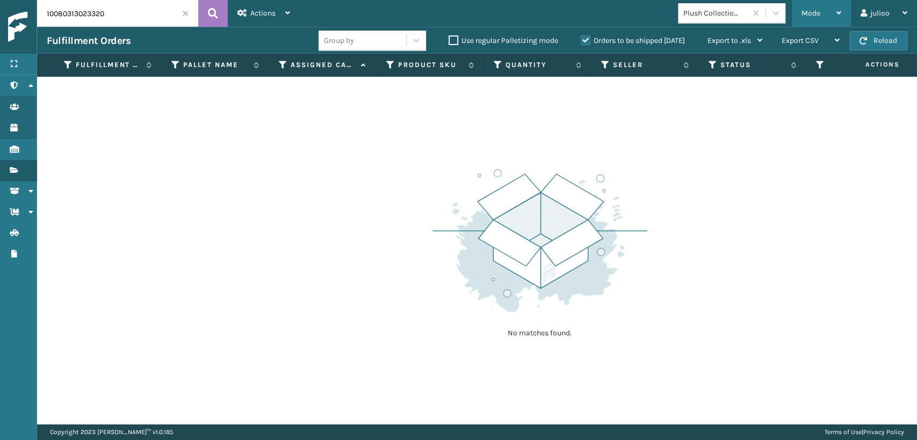
click at [803, 16] on span "Mode" at bounding box center [810, 13] width 19 height 9
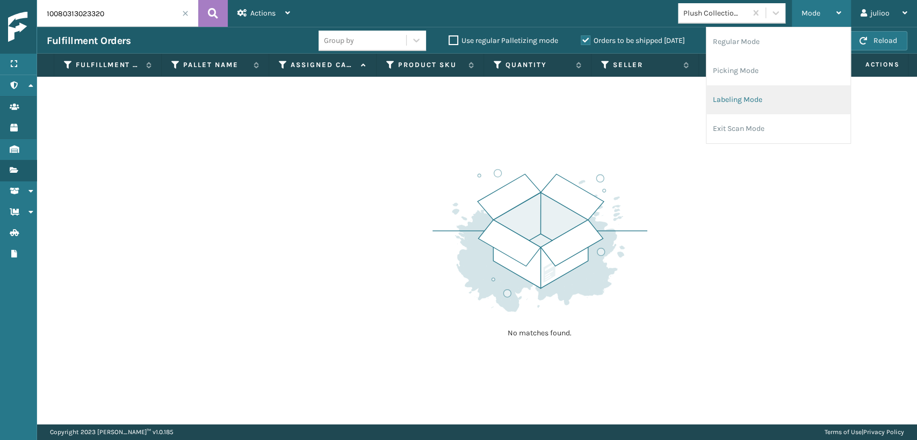
click at [743, 100] on li "Labeling Mode" at bounding box center [778, 99] width 144 height 29
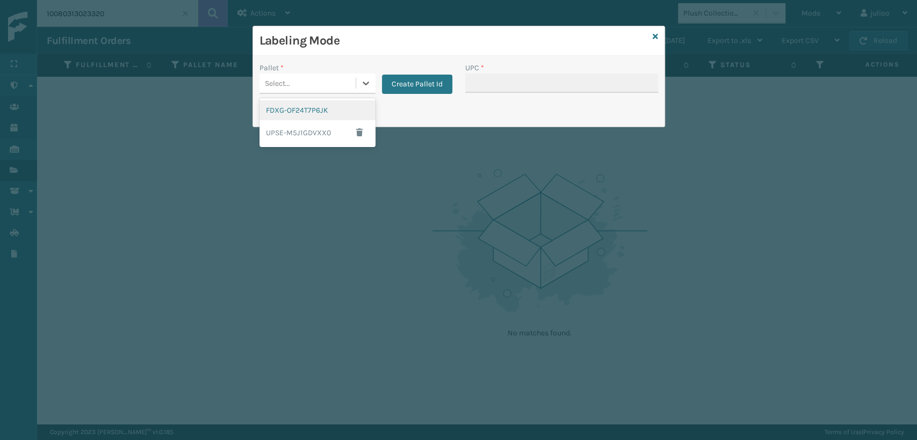
click at [301, 88] on div "Select..." at bounding box center [307, 84] width 96 height 18
click at [303, 103] on div "FDXG-OF24T7P6JK" at bounding box center [317, 110] width 116 height 20
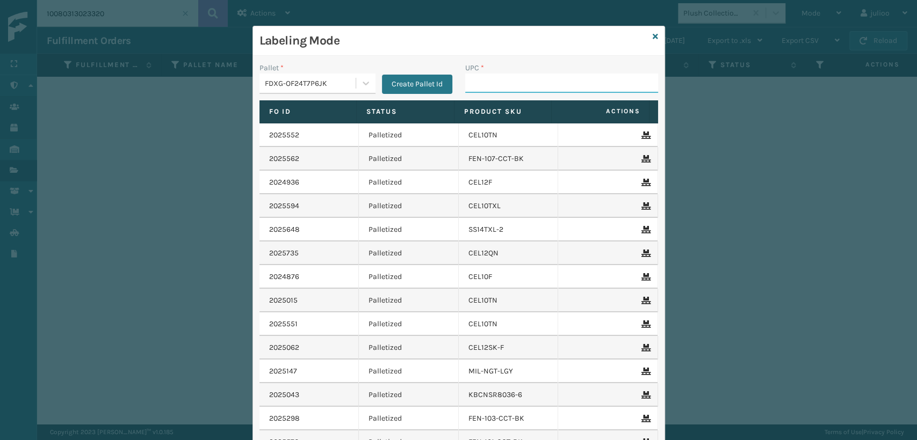
click at [495, 86] on input "UPC *" at bounding box center [561, 83] width 193 height 19
click at [652, 38] on icon at bounding box center [654, 37] width 5 height 8
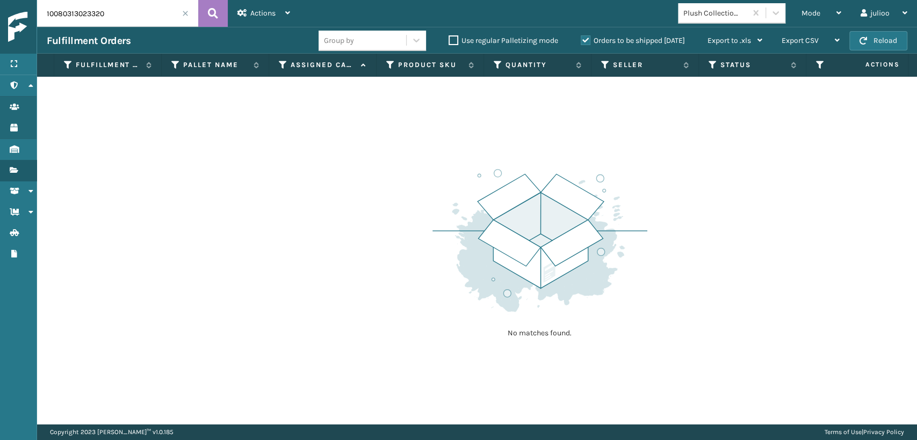
click at [157, 14] on input "10080313023320" at bounding box center [117, 13] width 161 height 27
click at [841, 17] on div "Mode Regular Mode Picking Mode Labeling Mode Exit Scan Mode" at bounding box center [820, 13] width 59 height 27
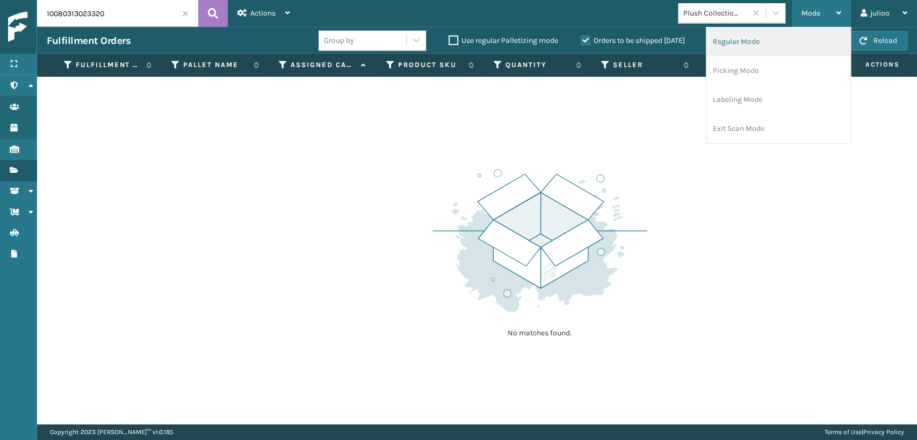
click at [763, 46] on li "Regular Mode" at bounding box center [778, 41] width 144 height 29
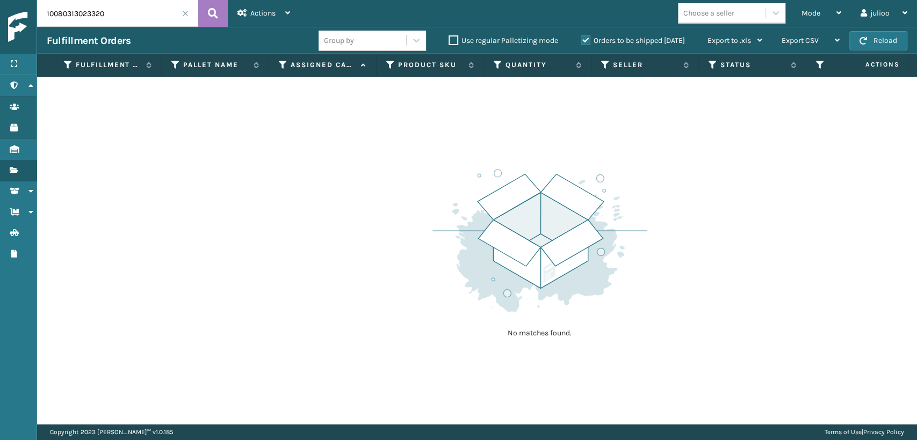
drag, startPoint x: 119, startPoint y: 14, endPoint x: 25, endPoint y: 34, distance: 95.6
click at [25, 0] on div "Menu Administration Users Products Inventory Fulfillment Orders Shipment Status…" at bounding box center [458, 0] width 917 height 0
type input "883632767180"
click at [824, 13] on div "Mode" at bounding box center [821, 13] width 40 height 27
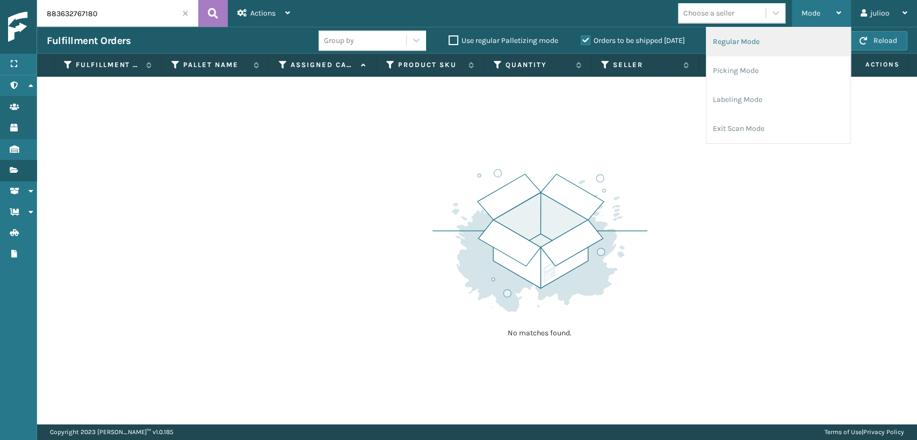
click at [771, 44] on li "Regular Mode" at bounding box center [778, 41] width 144 height 29
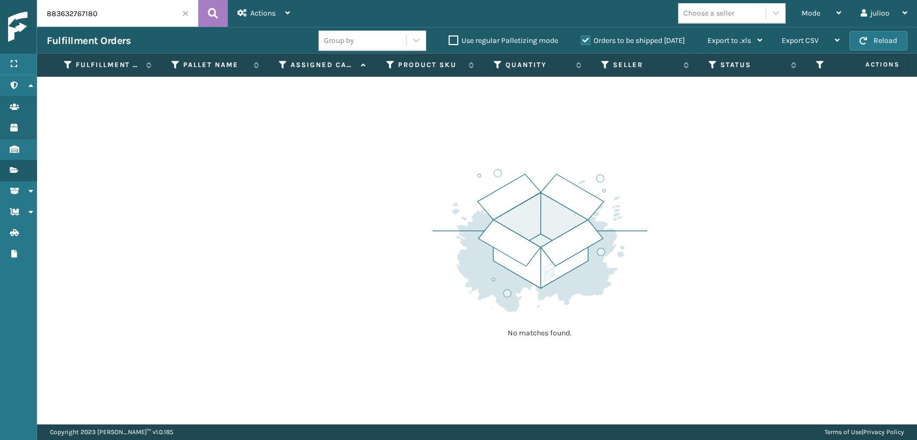
click at [586, 41] on label "Orders to be shipped [DATE]" at bounding box center [632, 40] width 104 height 9
click at [581, 41] on input "Orders to be shipped [DATE]" at bounding box center [580, 37] width 1 height 7
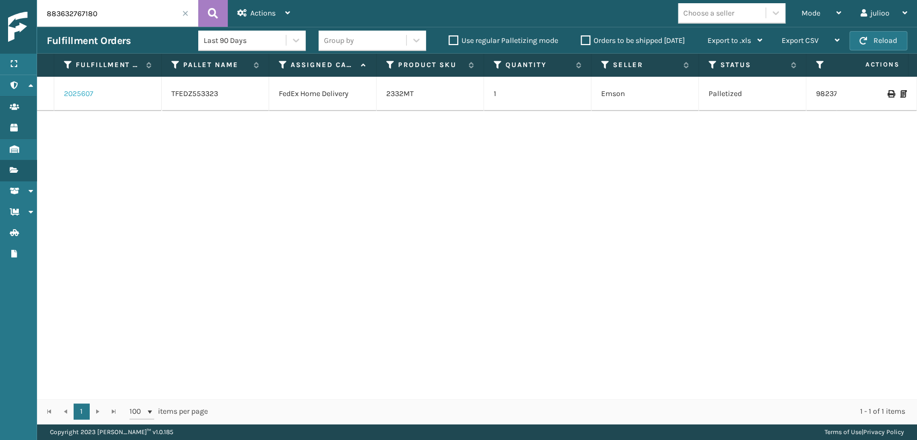
click at [69, 91] on link "2025607" at bounding box center [79, 94] width 30 height 11
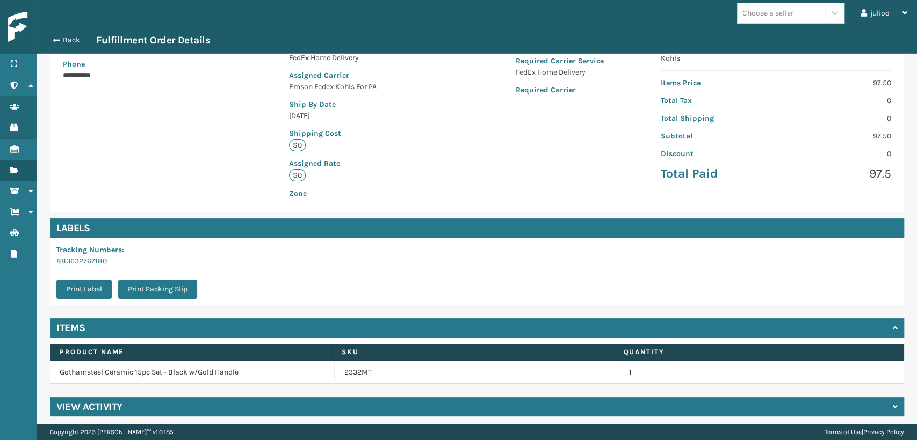
scroll to position [194, 0]
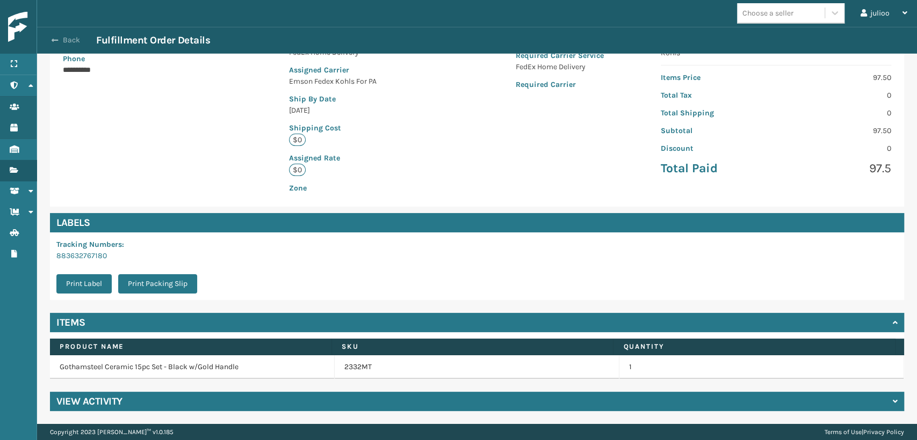
click at [65, 35] on button "Back" at bounding box center [71, 40] width 49 height 10
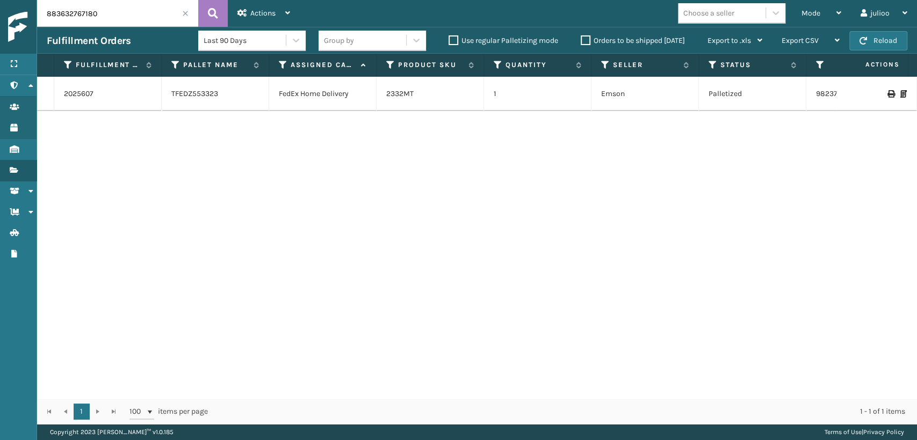
click at [584, 44] on label "Orders to be shipped [DATE]" at bounding box center [632, 40] width 104 height 9
click at [581, 41] on input "Orders to be shipped [DATE]" at bounding box center [580, 37] width 1 height 7
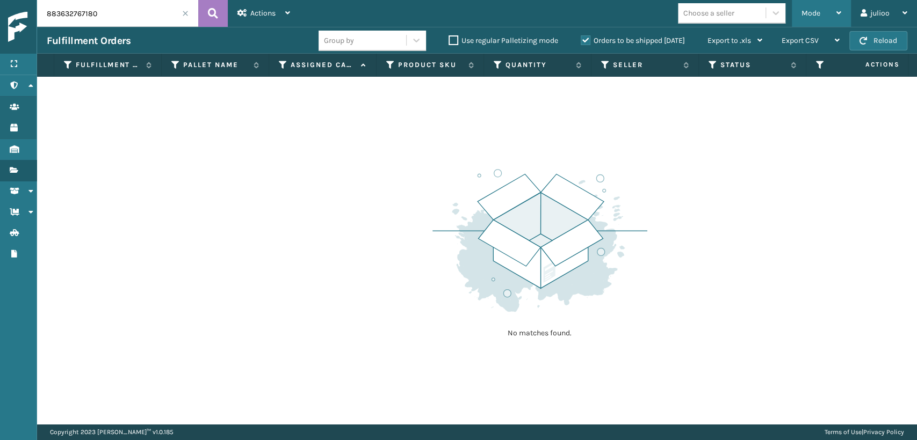
click at [816, 4] on div "Mode" at bounding box center [821, 13] width 40 height 27
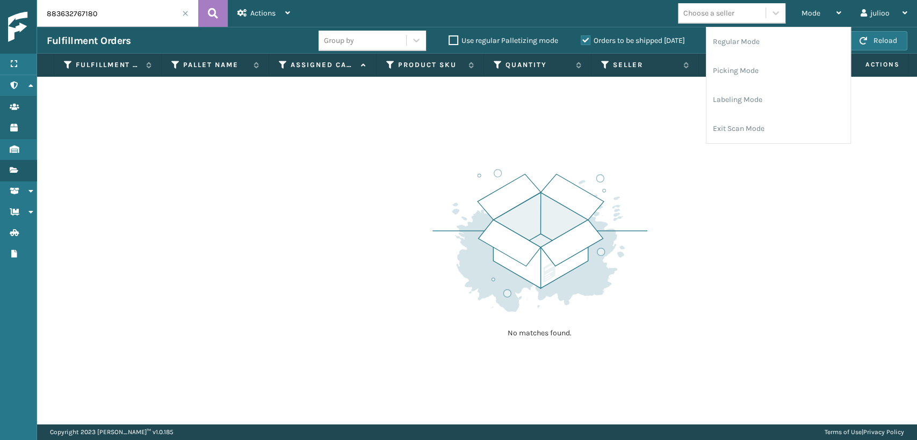
click at [590, 38] on label "Orders to be shipped [DATE]" at bounding box center [632, 40] width 104 height 9
click at [581, 38] on input "Orders to be shipped [DATE]" at bounding box center [580, 37] width 1 height 7
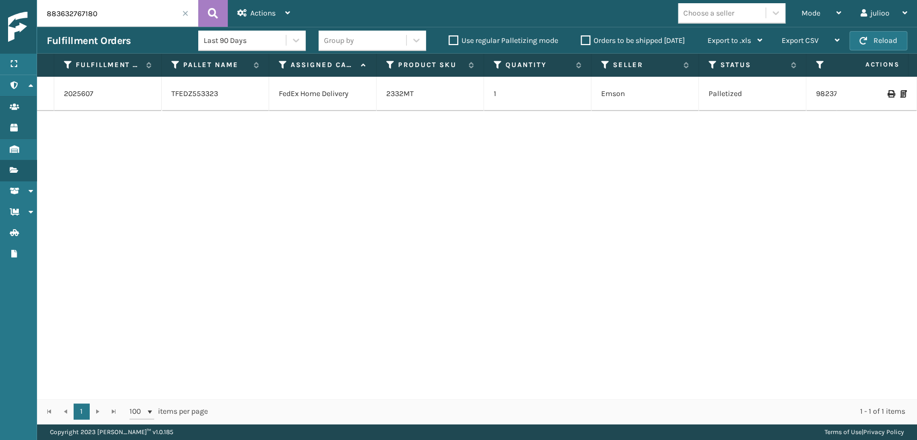
click at [584, 44] on label "Orders to be shipped [DATE]" at bounding box center [632, 40] width 104 height 9
click at [581, 41] on input "Orders to be shipped [DATE]" at bounding box center [580, 37] width 1 height 7
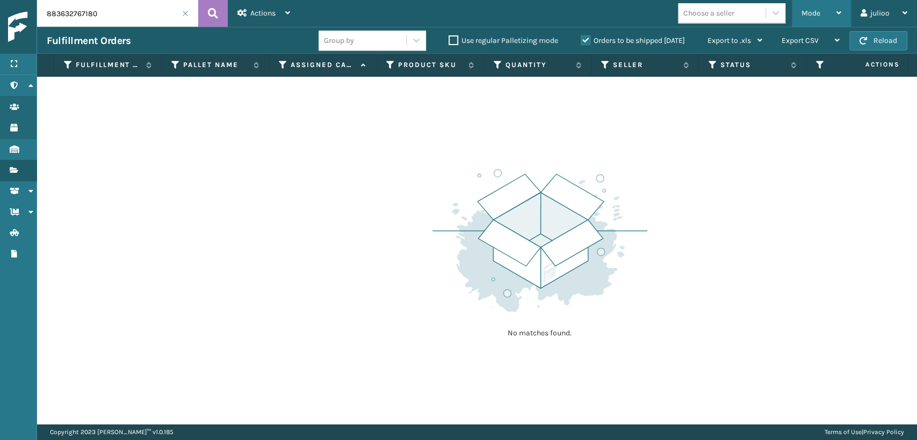
drag, startPoint x: 820, startPoint y: 19, endPoint x: 791, endPoint y: 42, distance: 37.0
click at [818, 19] on div "Mode" at bounding box center [821, 13] width 40 height 27
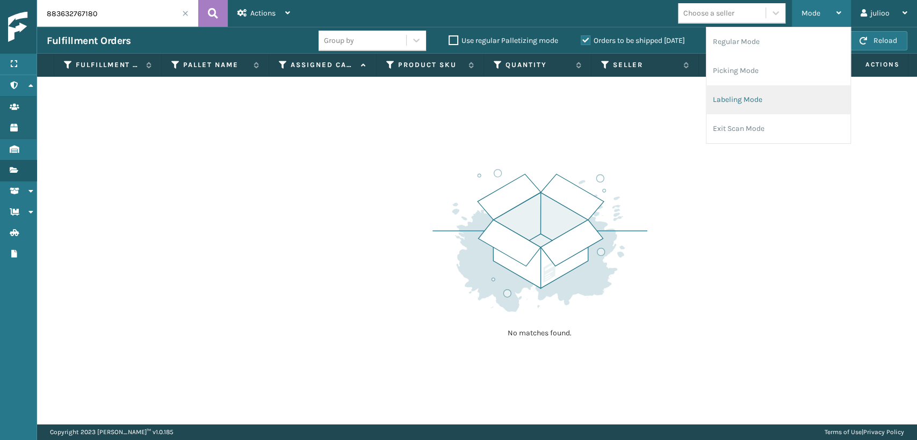
click at [735, 100] on li "Labeling Mode" at bounding box center [778, 99] width 144 height 29
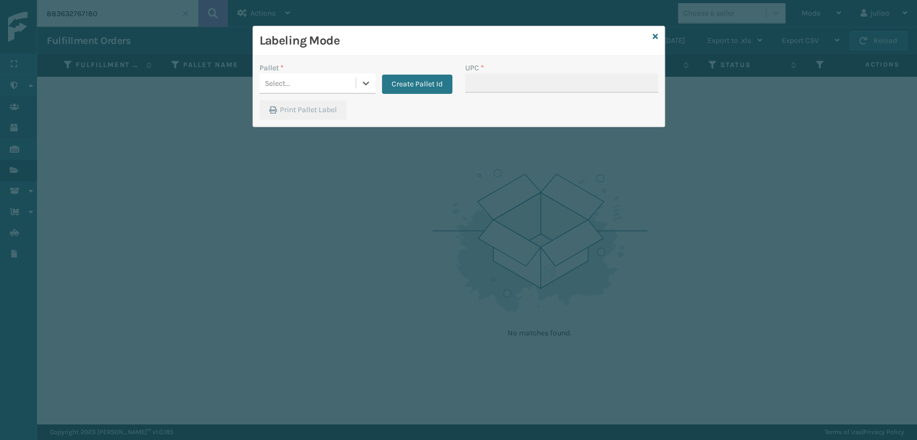
click at [336, 88] on div "Select..." at bounding box center [307, 84] width 96 height 18
click at [314, 108] on div "FDXG-OF24T7P6JK" at bounding box center [317, 110] width 116 height 20
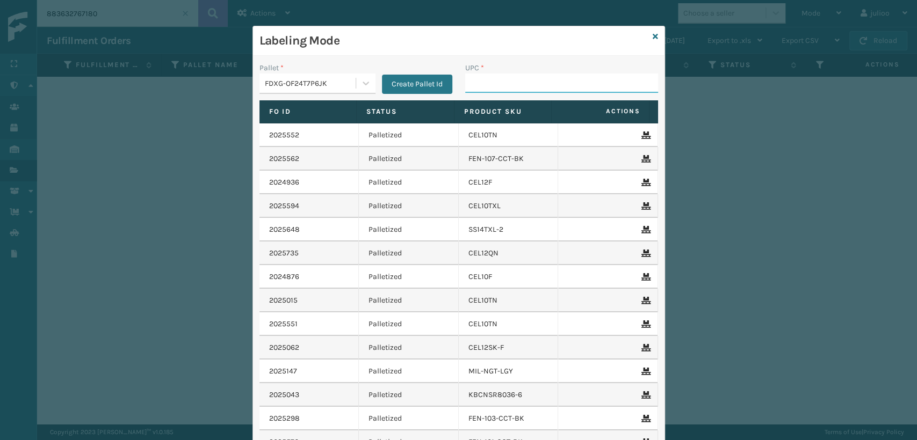
click at [477, 88] on input "UPC *" at bounding box center [561, 83] width 193 height 19
type input "1008031301"
type input "840307182395"
click at [652, 31] on link at bounding box center [654, 36] width 5 height 11
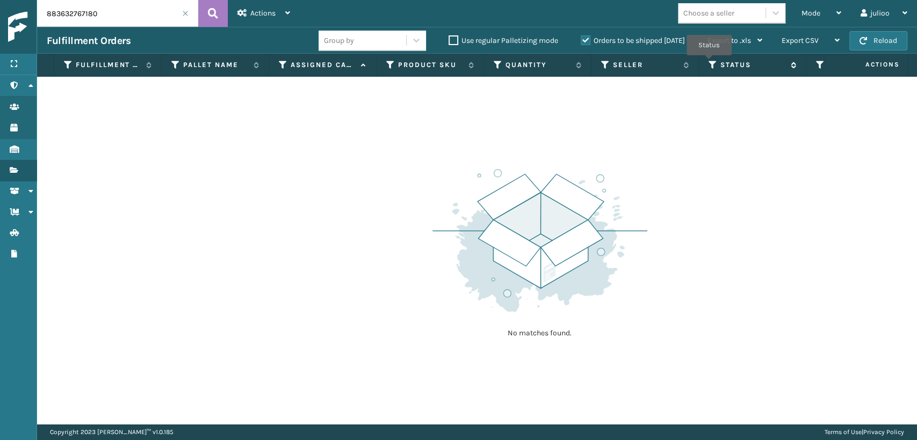
click at [709, 63] on icon at bounding box center [712, 65] width 9 height 10
click at [586, 44] on label "Orders to be shipped [DATE]" at bounding box center [632, 40] width 104 height 9
click at [581, 41] on input "Orders to be shipped [DATE]" at bounding box center [580, 37] width 1 height 7
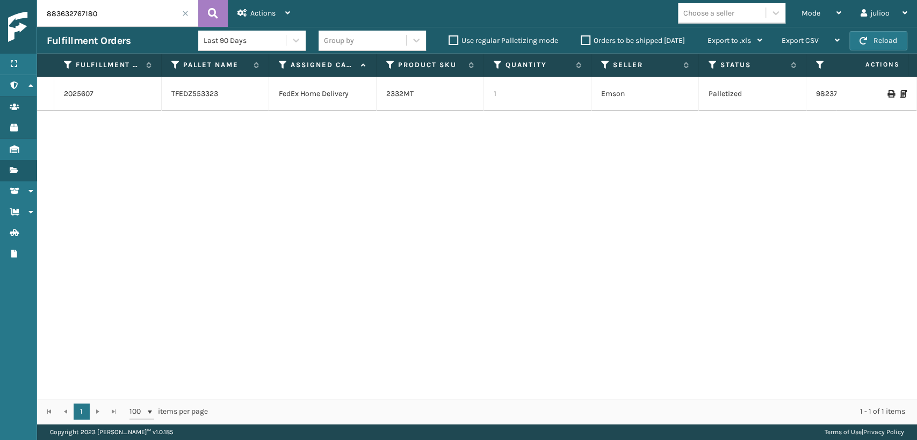
click at [587, 44] on label "Orders to be shipped [DATE]" at bounding box center [632, 40] width 104 height 9
click at [581, 41] on input "Orders to be shipped [DATE]" at bounding box center [580, 37] width 1 height 7
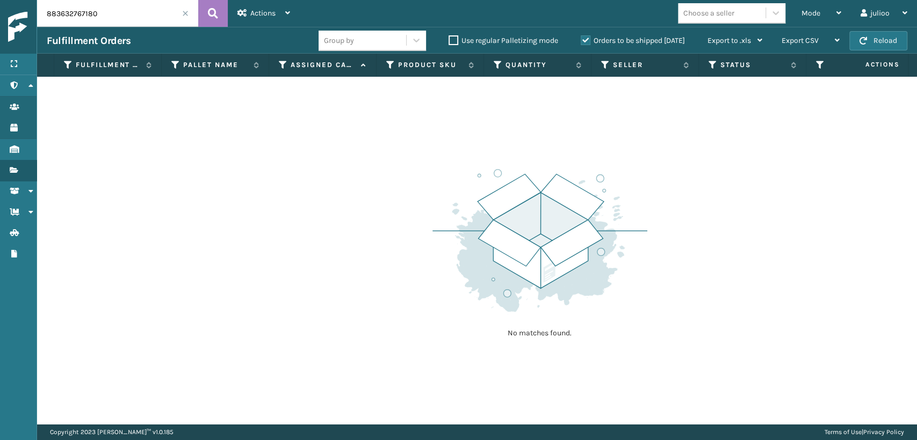
drag, startPoint x: 105, startPoint y: 13, endPoint x: 0, endPoint y: 50, distance: 110.9
click at [0, 0] on div "Menu Administration Users Products Inventory Fulfillment Orders Shipment Status…" at bounding box center [458, 0] width 917 height 0
type input "883632769962"
click at [584, 38] on label "Orders to be shipped [DATE]" at bounding box center [632, 40] width 104 height 9
click at [581, 38] on input "Orders to be shipped [DATE]" at bounding box center [580, 37] width 1 height 7
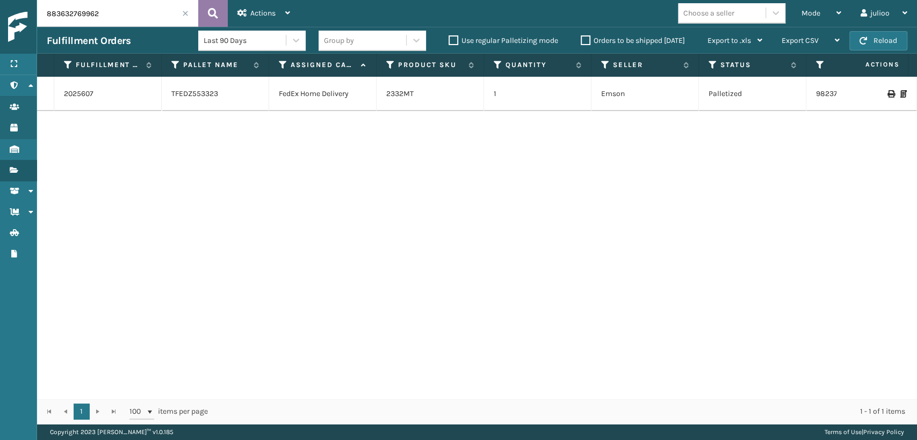
click at [214, 10] on icon at bounding box center [213, 13] width 10 height 16
click at [149, 17] on input "883632769962" at bounding box center [117, 13] width 161 height 27
click at [182, 14] on span at bounding box center [185, 13] width 6 height 6
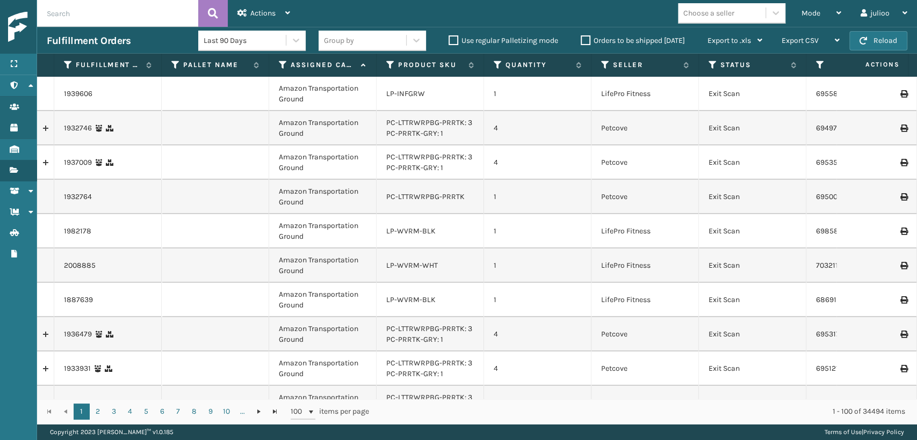
click at [798, 11] on div "Mode Regular Mode Picking Mode Labeling Mode Exit Scan Mode" at bounding box center [820, 13] width 59 height 27
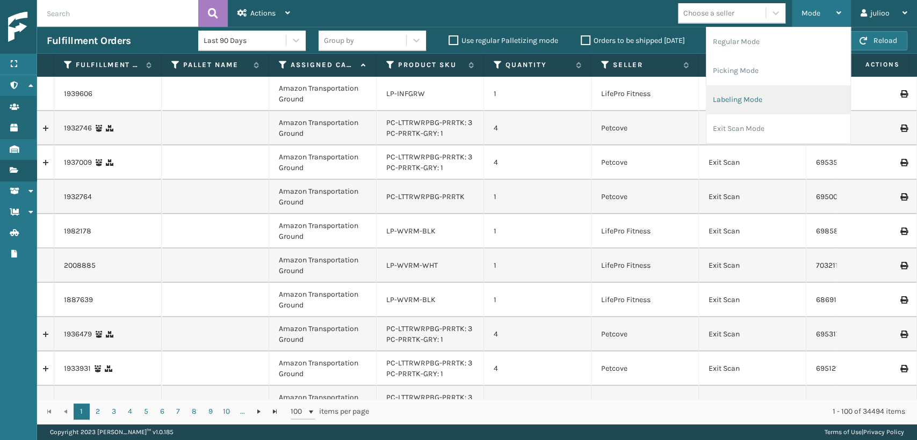
click at [721, 107] on li "Labeling Mode" at bounding box center [778, 99] width 144 height 29
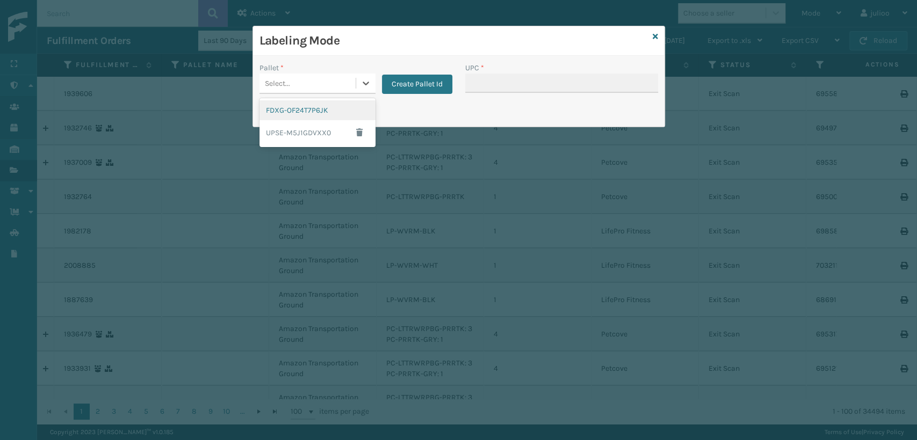
click at [321, 86] on div "Select..." at bounding box center [307, 84] width 96 height 18
click at [302, 105] on div "FDXG-OF24T7P6JK" at bounding box center [317, 110] width 116 height 20
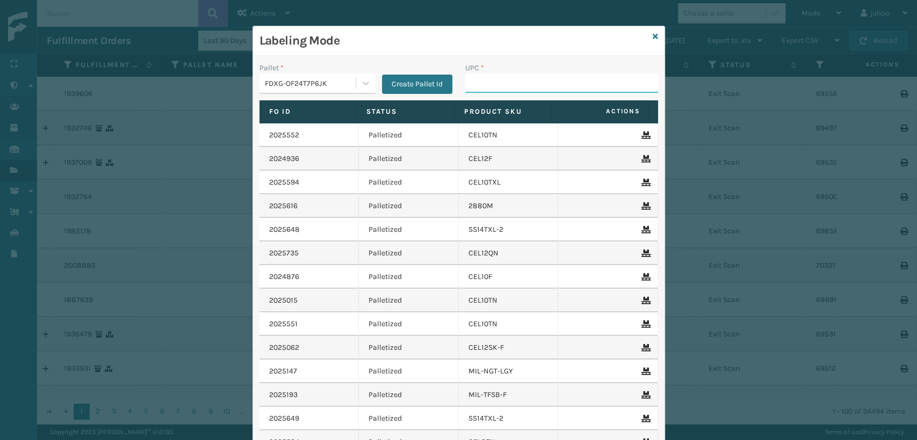
click at [474, 83] on input "UPC *" at bounding box center [561, 83] width 193 height 19
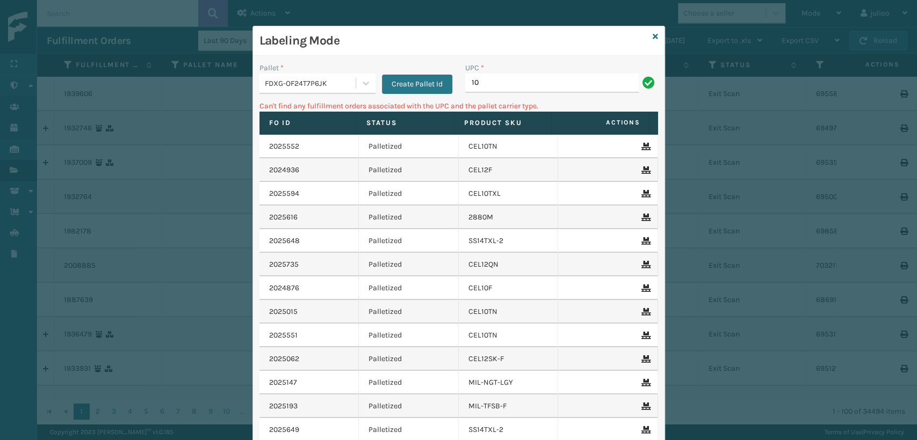
type input "1"
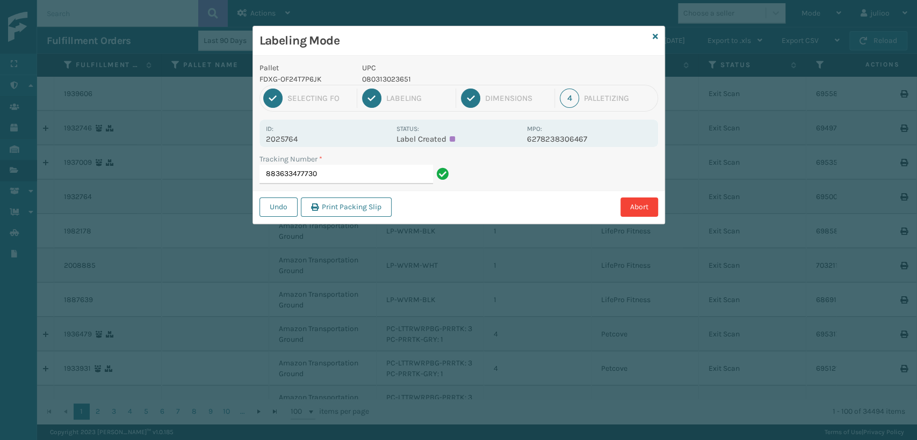
type input "883633477730"
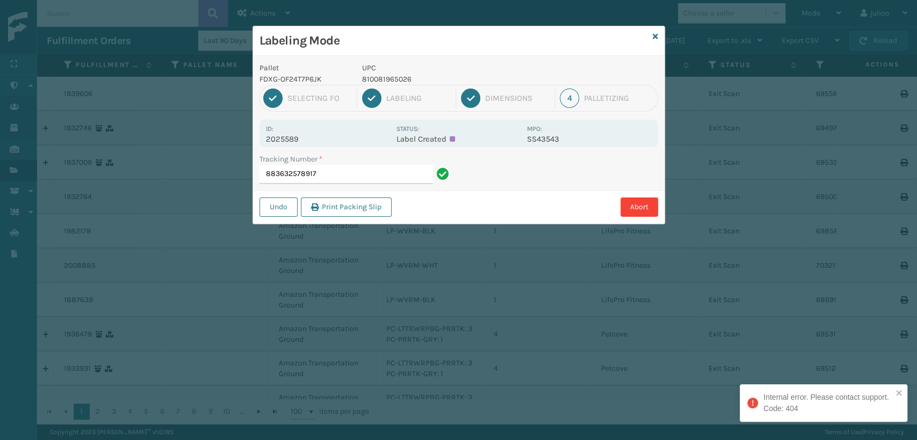
type input "883632578917"
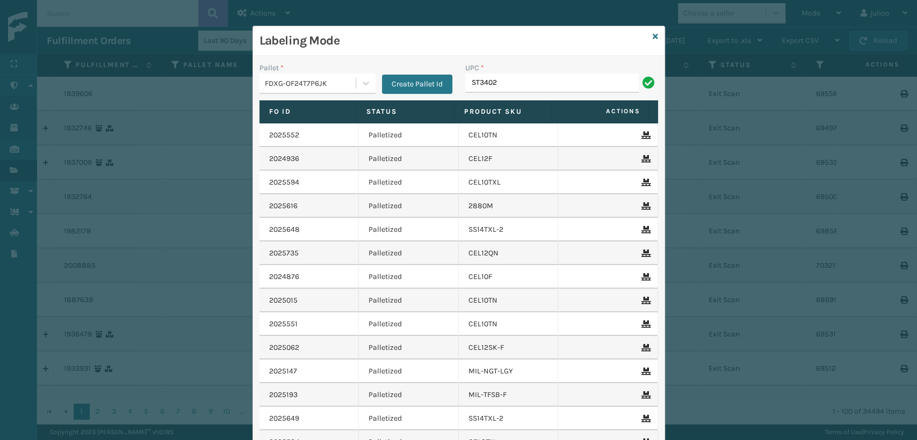
type input "ST3402"
click at [652, 34] on icon at bounding box center [654, 37] width 5 height 8
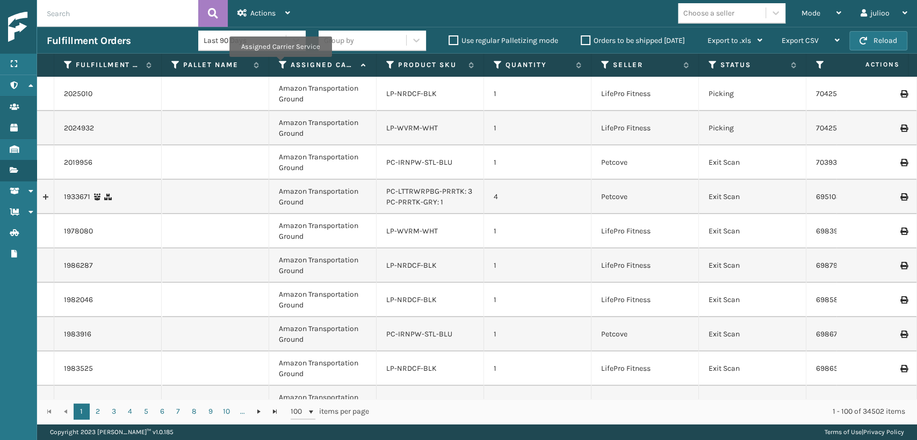
click at [280, 64] on icon at bounding box center [283, 65] width 9 height 10
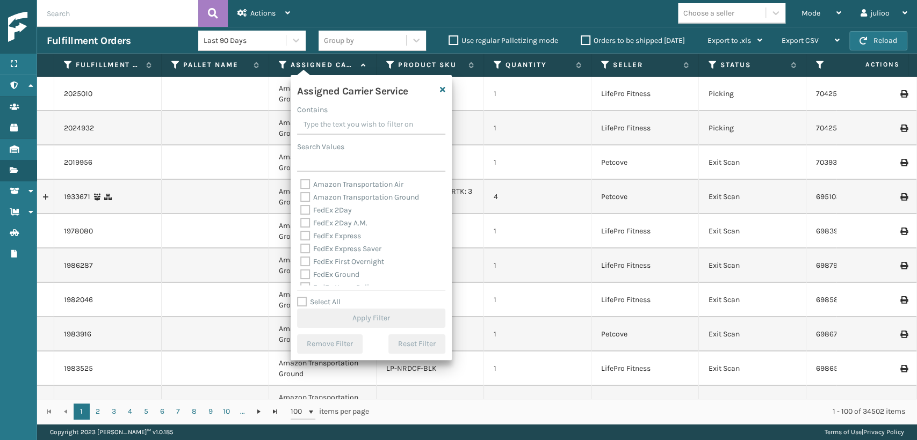
click at [300, 210] on label "FedEx 2Day" at bounding box center [326, 210] width 52 height 9
click at [300, 210] on input "FedEx 2Day" at bounding box center [300, 207] width 1 height 7
checkbox input "true"
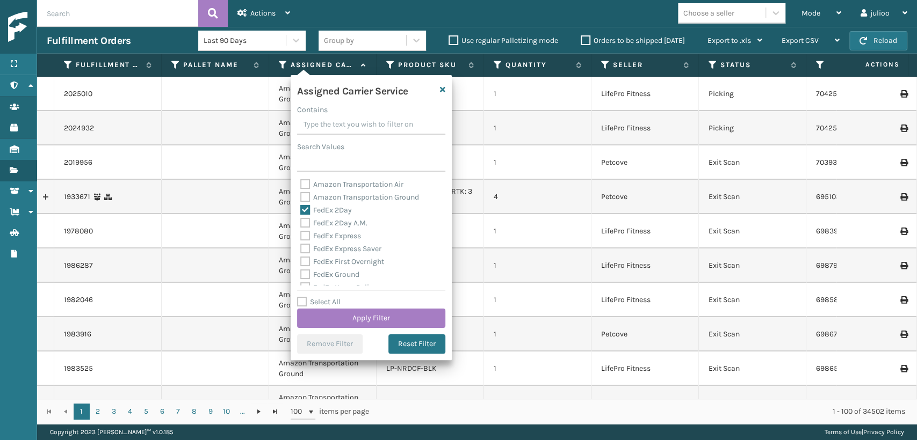
click at [301, 227] on label "FedEx 2Day A.M." at bounding box center [333, 223] width 67 height 9
click at [301, 224] on input "FedEx 2Day A.M." at bounding box center [300, 220] width 1 height 7
checkbox input "true"
click at [301, 248] on label "FedEx Express Saver" at bounding box center [340, 248] width 81 height 9
click at [301, 248] on input "FedEx Express Saver" at bounding box center [300, 246] width 1 height 7
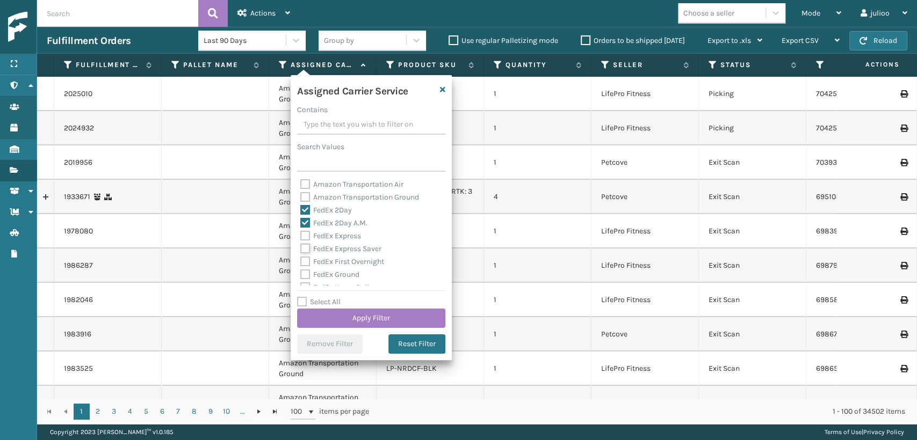
checkbox input "true"
click at [304, 237] on label "FedEx Express" at bounding box center [330, 235] width 61 height 9
click at [301, 237] on input "FedEx Express" at bounding box center [300, 233] width 1 height 7
checkbox input "true"
click at [297, 261] on div "Amazon Transportation Air Amazon Transportation Ground FedEx 2Day FedEx 2Day A.…" at bounding box center [371, 231] width 148 height 107
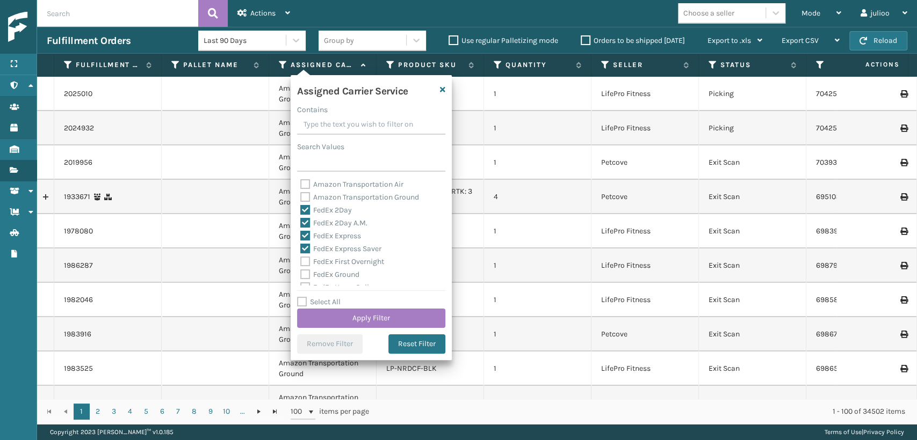
drag, startPoint x: 302, startPoint y: 260, endPoint x: 304, endPoint y: 266, distance: 6.5
click at [304, 266] on label "FedEx First Overnight" at bounding box center [342, 261] width 84 height 9
click at [307, 272] on div "FedEx Ground" at bounding box center [371, 274] width 142 height 13
click at [307, 275] on label "FedEx Ground" at bounding box center [329, 274] width 59 height 9
click at [301, 275] on input "FedEx Ground" at bounding box center [300, 271] width 1 height 7
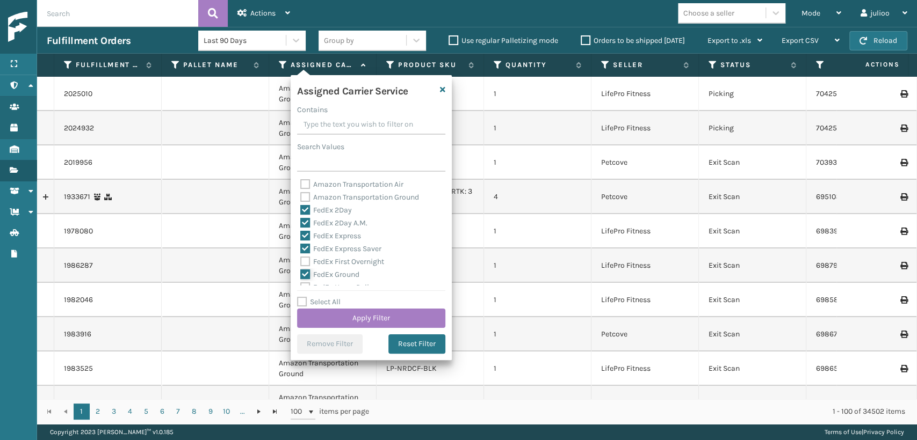
checkbox input "true"
click at [303, 258] on label "FedEx First Overnight" at bounding box center [342, 261] width 84 height 9
click at [301, 258] on input "FedEx First Overnight" at bounding box center [300, 259] width 1 height 7
checkbox input "true"
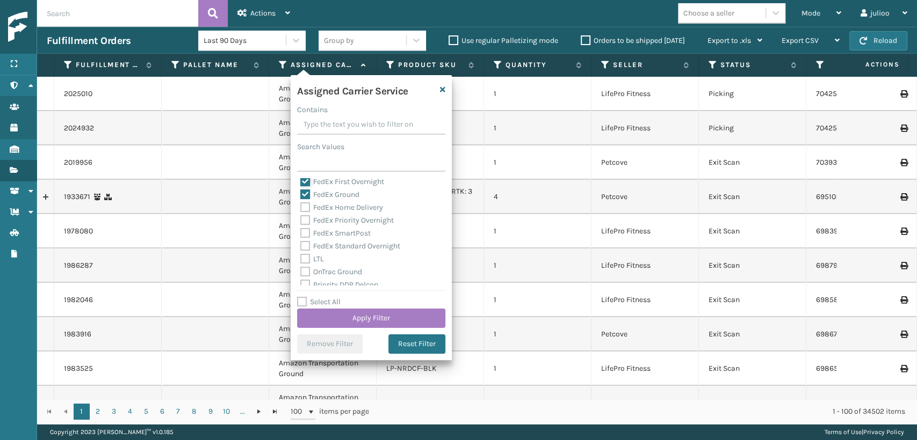
scroll to position [60, 0]
click at [304, 228] on label "FedEx Home Delivery" at bounding box center [341, 227] width 83 height 9
click at [301, 228] on input "FedEx Home Delivery" at bounding box center [300, 225] width 1 height 7
checkbox input "true"
click at [304, 237] on label "FedEx Priority Overnight" at bounding box center [346, 240] width 93 height 9
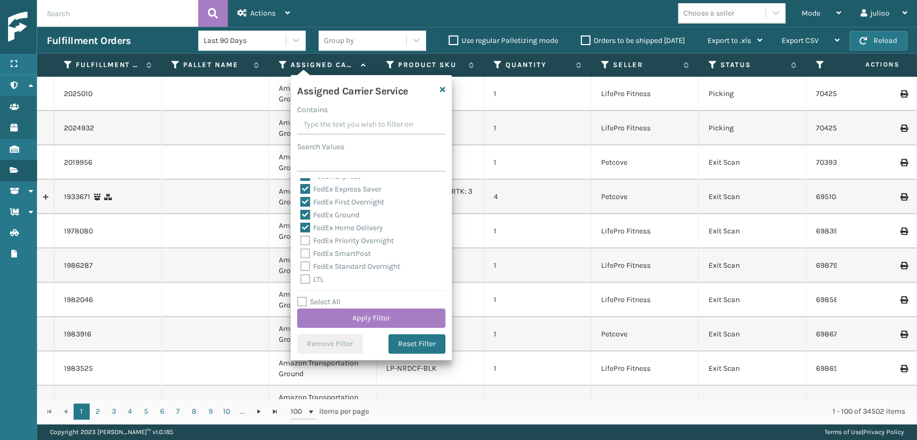
click at [301, 237] on input "FedEx Priority Overnight" at bounding box center [300, 238] width 1 height 7
checkbox input "true"
click at [304, 254] on label "FedEx SmartPost" at bounding box center [335, 253] width 70 height 9
click at [301, 254] on input "FedEx SmartPost" at bounding box center [300, 251] width 1 height 7
checkbox input "true"
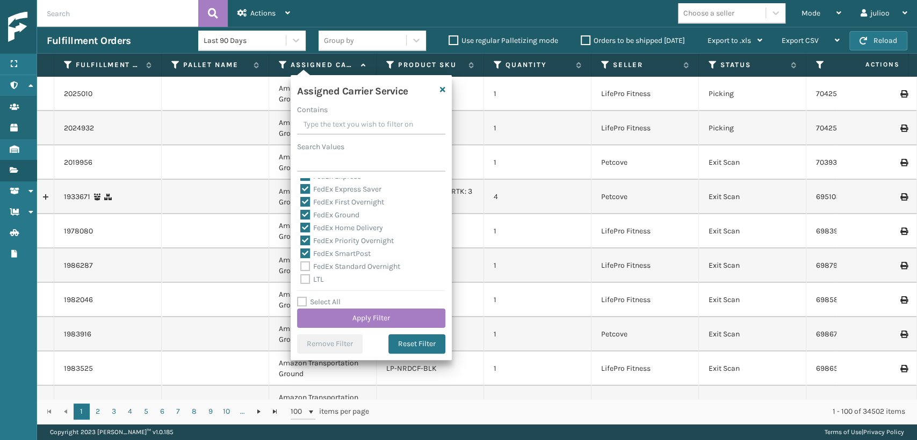
click at [303, 264] on label "FedEx Standard Overnight" at bounding box center [350, 266] width 100 height 9
click at [301, 264] on input "FedEx Standard Overnight" at bounding box center [300, 263] width 1 height 7
checkbox input "true"
click at [389, 322] on button "Apply Filter" at bounding box center [371, 318] width 148 height 19
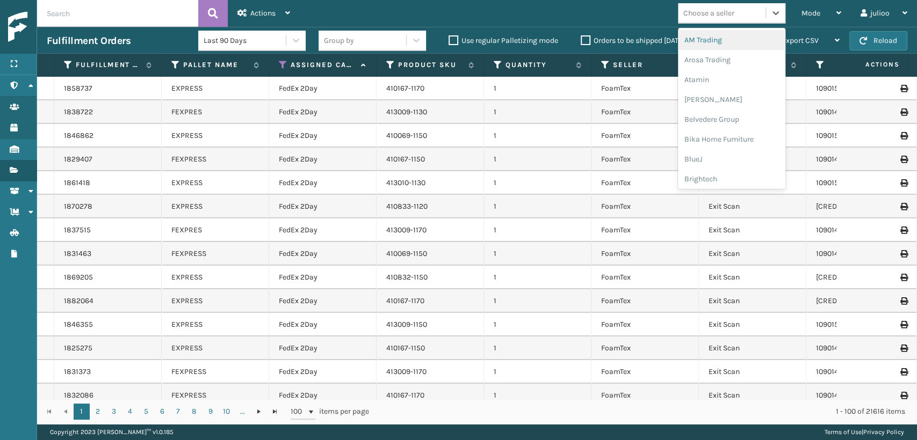
click at [714, 12] on div "Choose a seller" at bounding box center [708, 13] width 51 height 11
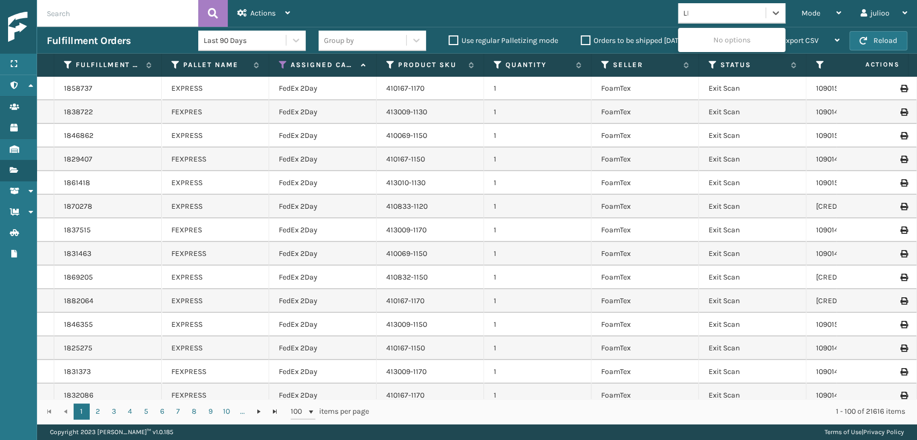
type input "L"
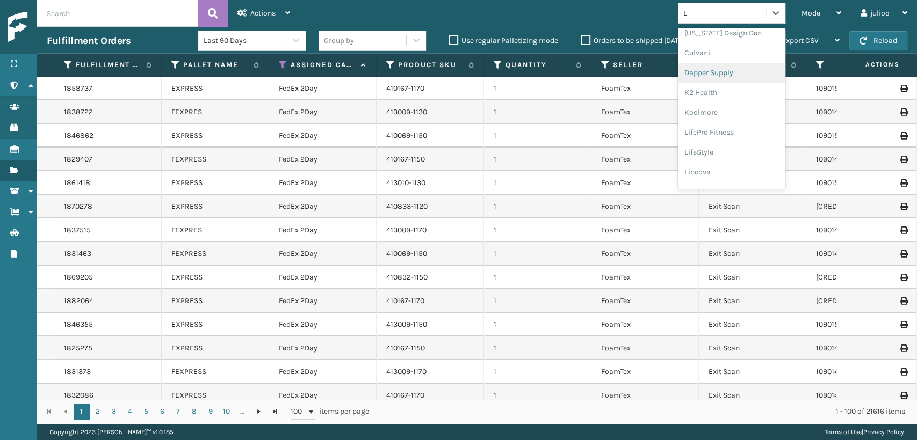
scroll to position [161, 0]
click at [695, 138] on div "Plush Collections" at bounding box center [731, 138] width 107 height 20
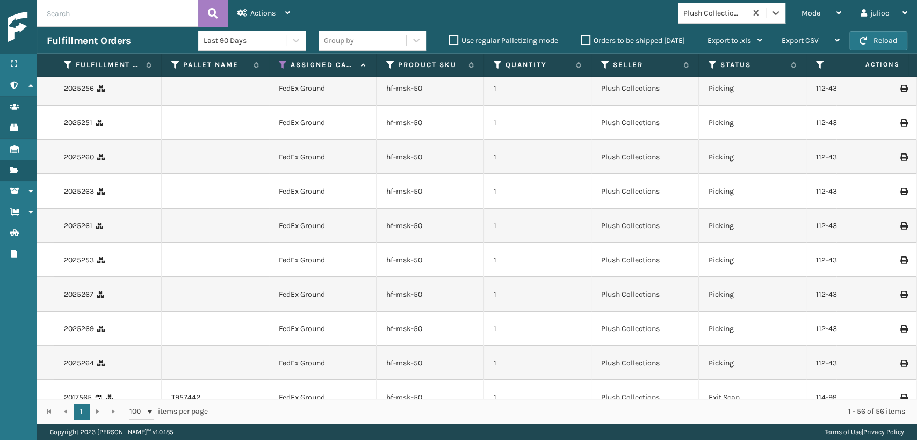
scroll to position [0, 0]
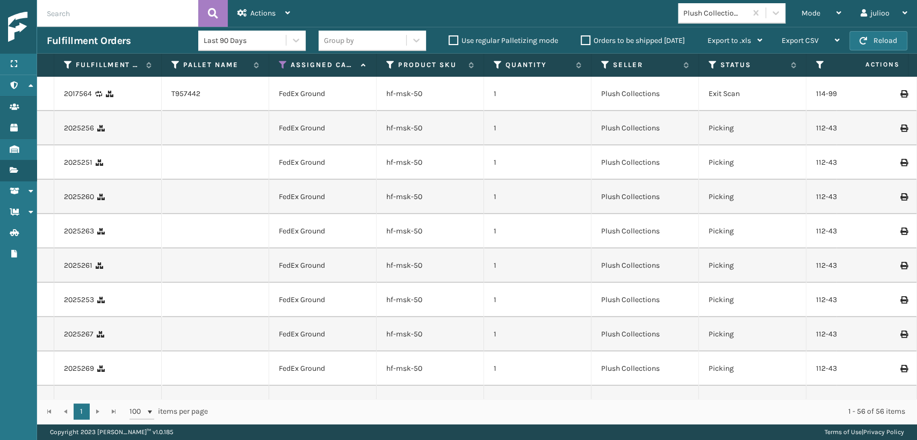
click at [452, 92] on div "hf-msk-50" at bounding box center [430, 94] width 88 height 11
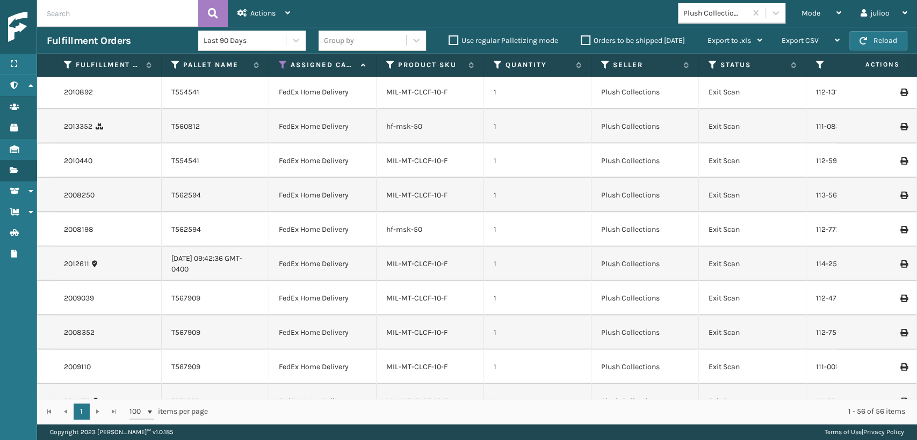
scroll to position [1611, 0]
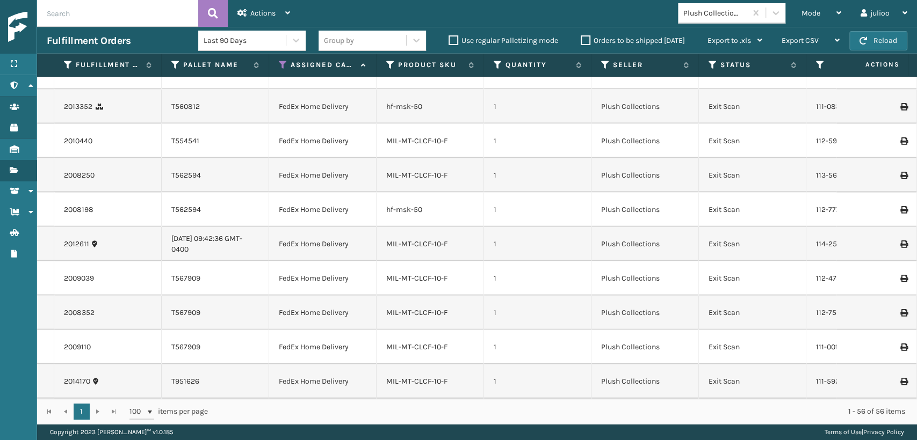
click at [438, 104] on td "hf-msk-50" at bounding box center [429, 107] width 107 height 34
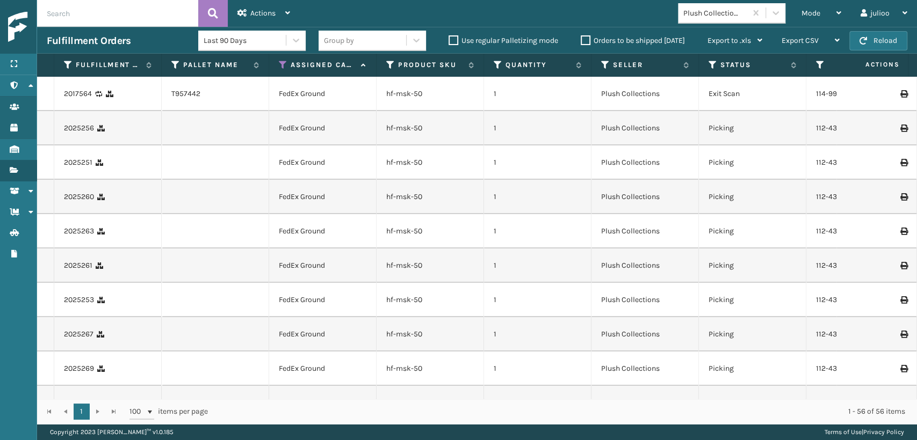
scroll to position [0, 0]
click at [453, 102] on td "hf-msk-50" at bounding box center [429, 94] width 107 height 34
click at [308, 97] on td "FedEx Ground" at bounding box center [322, 94] width 107 height 34
click at [146, 92] on div "2017564" at bounding box center [108, 94] width 88 height 11
click at [266, 92] on td "T957442" at bounding box center [215, 94] width 107 height 34
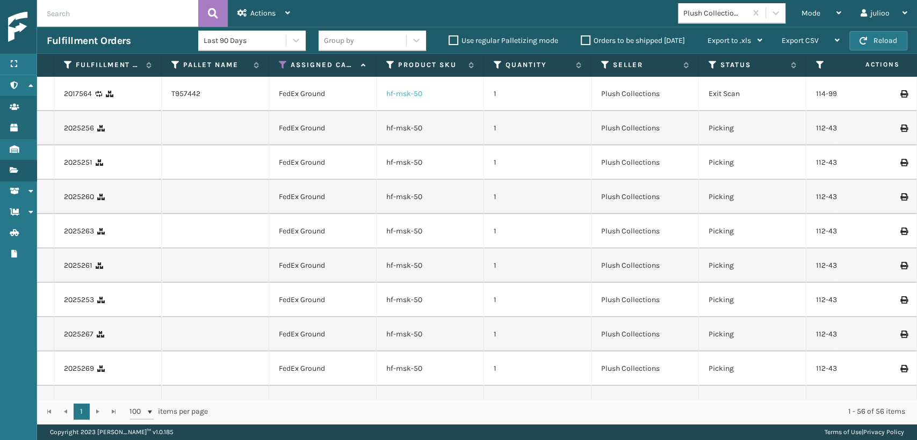
click at [409, 89] on link "hf-msk-50" at bounding box center [404, 93] width 36 height 9
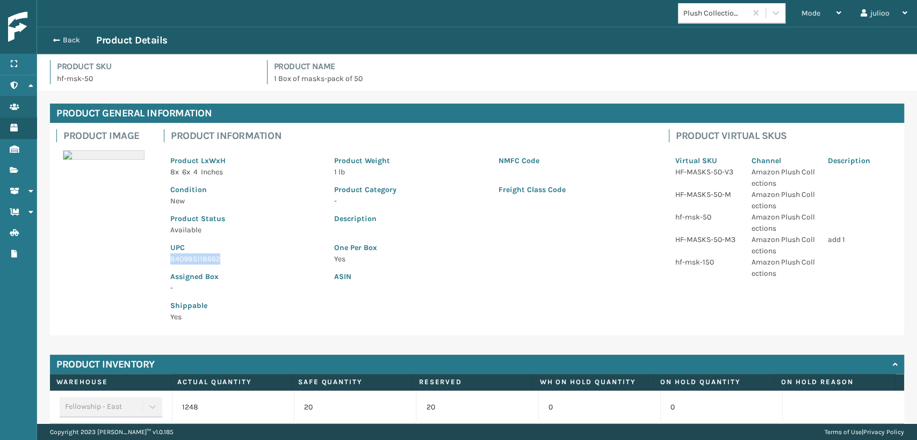
drag, startPoint x: 169, startPoint y: 260, endPoint x: 223, endPoint y: 262, distance: 54.2
click at [223, 262] on p "840985118662" at bounding box center [245, 258] width 151 height 11
drag, startPoint x: 215, startPoint y: 249, endPoint x: 231, endPoint y: 256, distance: 17.3
click at [231, 256] on div "UPC 840985118662" at bounding box center [246, 250] width 164 height 29
copy p "840985118662"
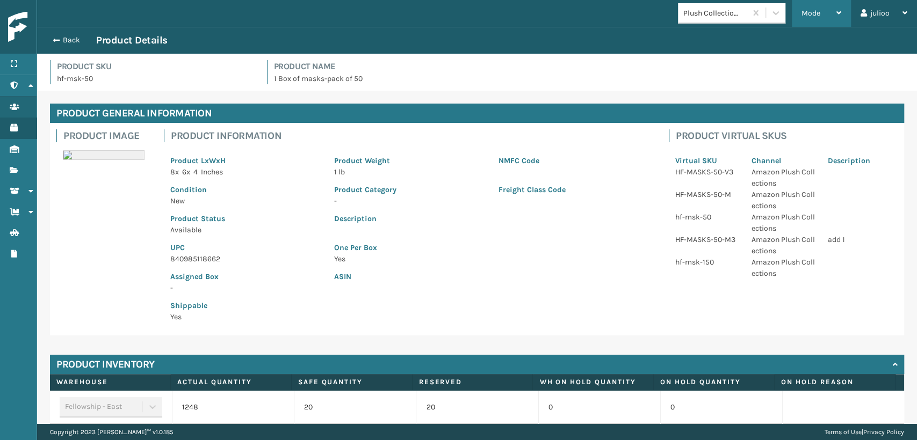
click at [808, 19] on div "Mode" at bounding box center [821, 13] width 40 height 27
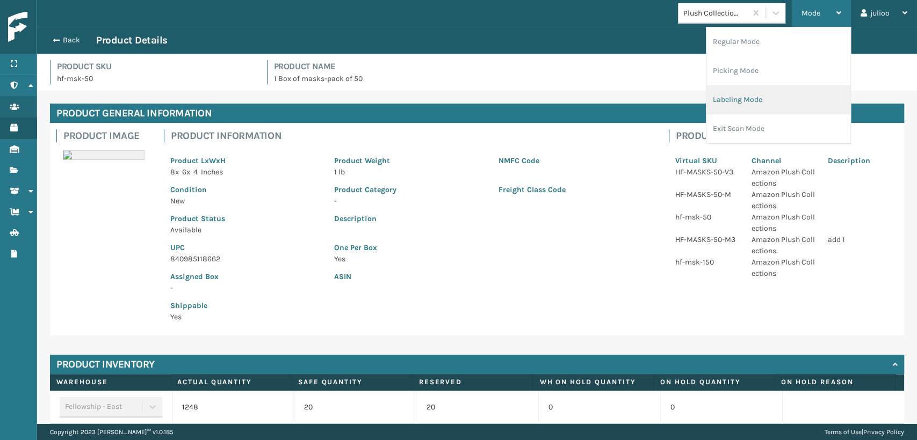
click at [728, 94] on li "Labeling Mode" at bounding box center [778, 99] width 144 height 29
